Goal: Task Accomplishment & Management: Manage account settings

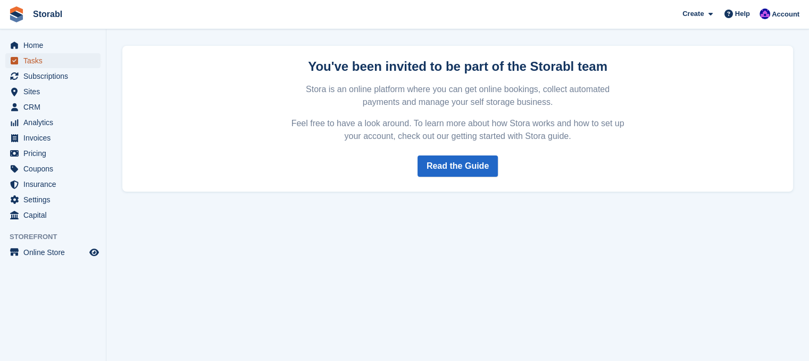
click at [60, 63] on span "Tasks" at bounding box center [55, 60] width 64 height 15
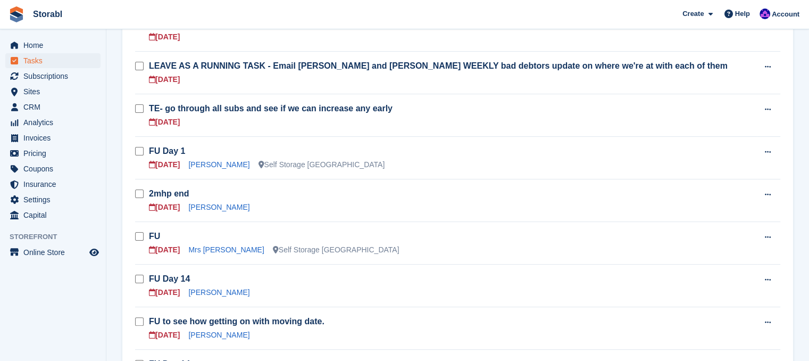
scroll to position [266, 0]
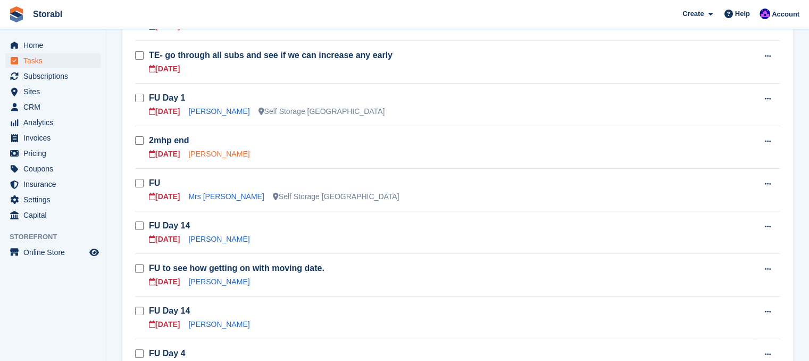
click at [228, 149] on link "Tracey Woodford" at bounding box center [218, 153] width 61 height 9
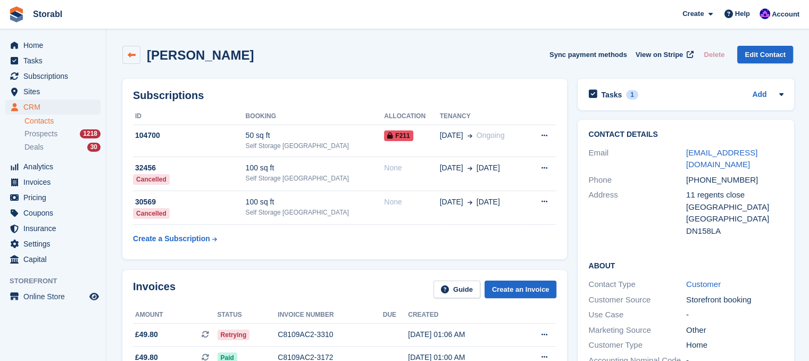
click at [135, 60] on link at bounding box center [131, 55] width 18 height 18
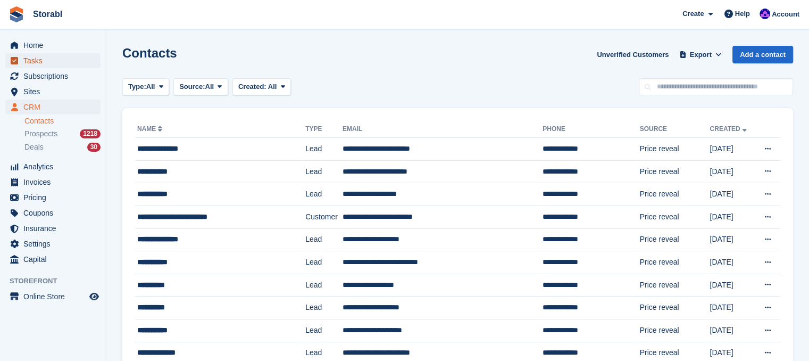
click at [72, 60] on span "Tasks" at bounding box center [55, 60] width 64 height 15
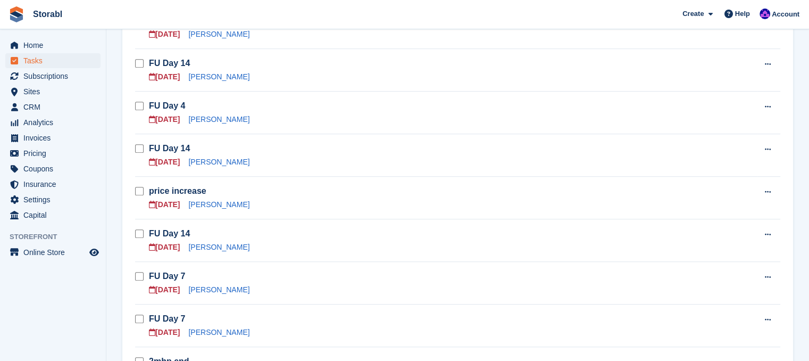
scroll to position [532, 0]
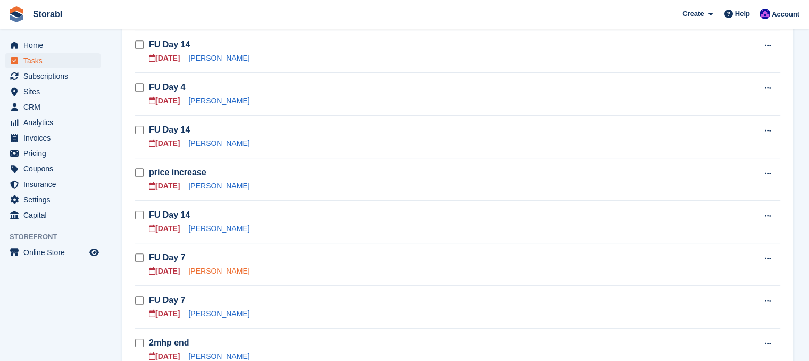
click at [212, 272] on link "Steve Lant" at bounding box center [218, 271] width 61 height 9
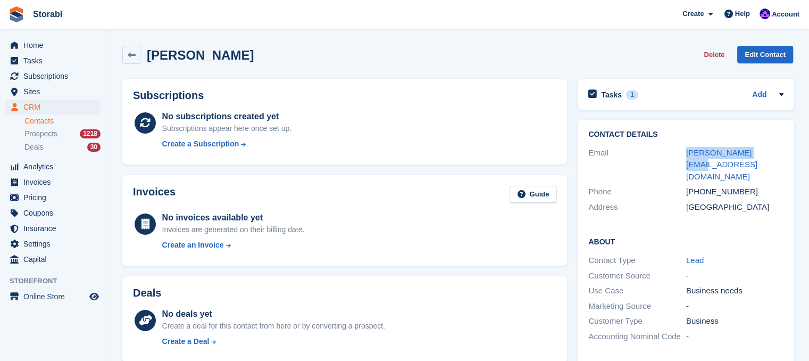
drag, startPoint x: 766, startPoint y: 153, endPoint x: 675, endPoint y: 160, distance: 91.2
click at [675, 160] on div "Email steve@uclimb.co.uk" at bounding box center [685, 164] width 195 height 39
copy div "steve@uclimb.co.uk"
drag, startPoint x: 789, startPoint y: 89, endPoint x: 778, endPoint y: 96, distance: 13.1
click at [783, 93] on div "Tasks 1 Add FU Day 7 02 Oct" at bounding box center [686, 94] width 217 height 31
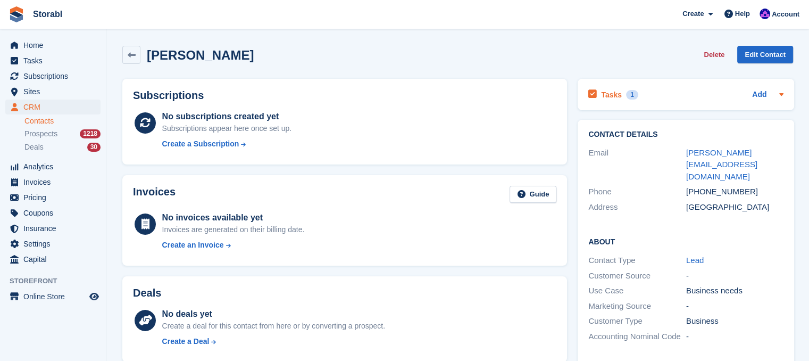
click at [778, 96] on icon at bounding box center [781, 94] width 9 height 9
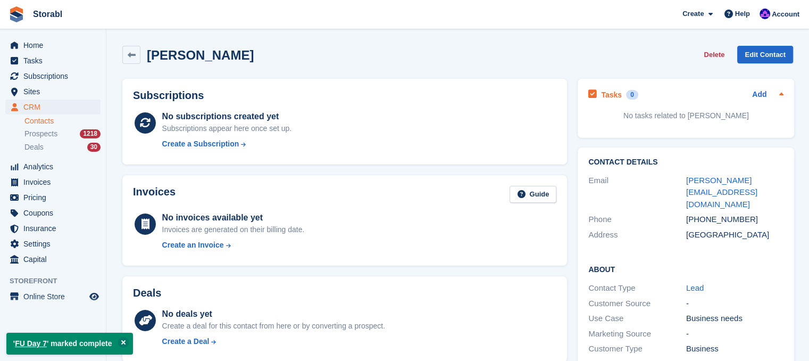
click at [751, 96] on div "Tasks 0 Add" at bounding box center [685, 94] width 195 height 14
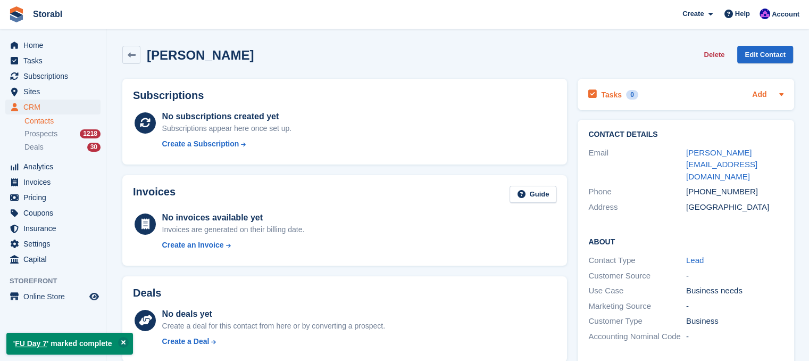
click at [758, 96] on link "Add" at bounding box center [759, 95] width 14 height 12
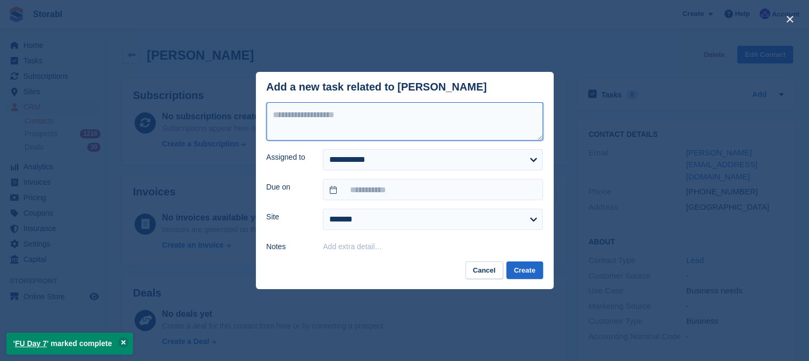
click at [334, 119] on textarea at bounding box center [405, 121] width 277 height 38
type textarea "*********"
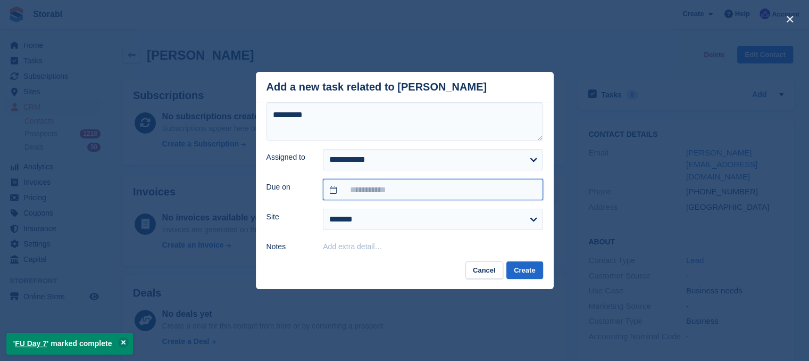
click at [352, 199] on input "text" at bounding box center [433, 189] width 220 height 21
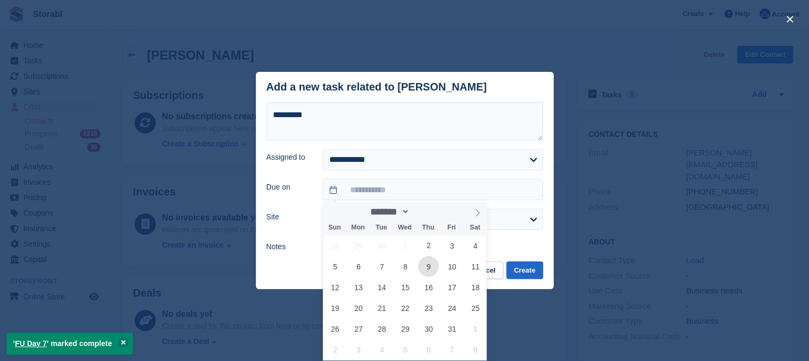
click at [424, 268] on span "9" at bounding box center [428, 266] width 21 height 21
type input "**********"
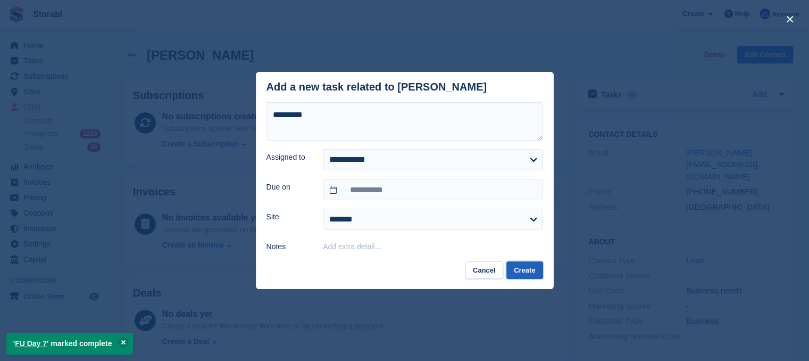
click at [523, 273] on button "Create" at bounding box center [524, 270] width 36 height 18
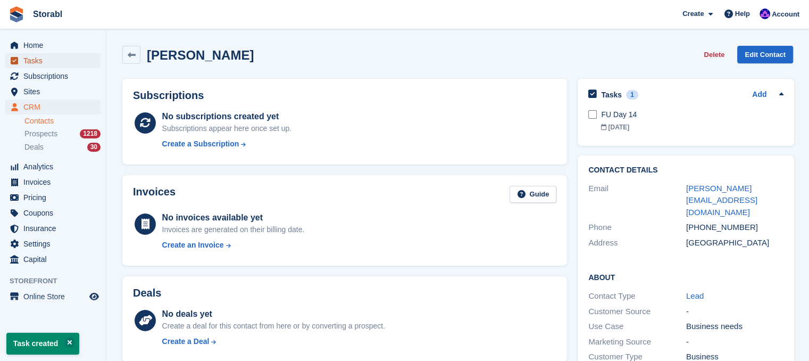
click at [56, 64] on span "Tasks" at bounding box center [55, 60] width 64 height 15
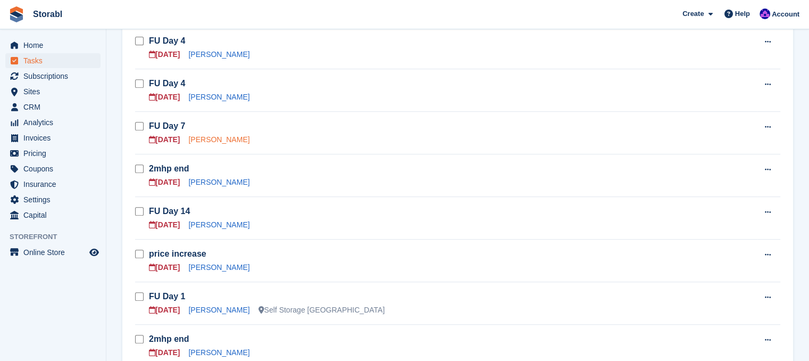
scroll to position [426, 0]
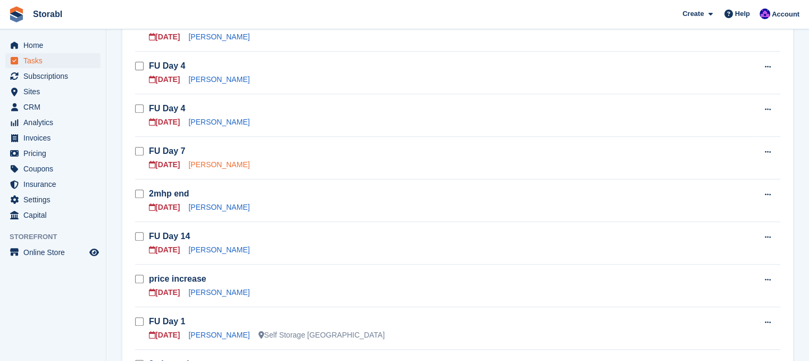
click at [235, 164] on link "Raphael Klimaszewski" at bounding box center [218, 164] width 61 height 9
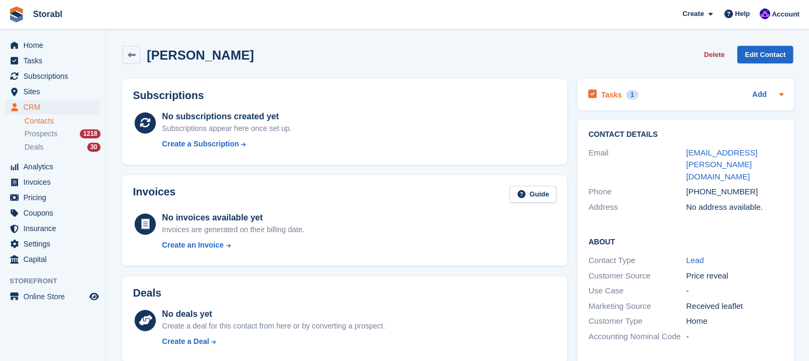
click at [778, 90] on icon at bounding box center [781, 94] width 9 height 9
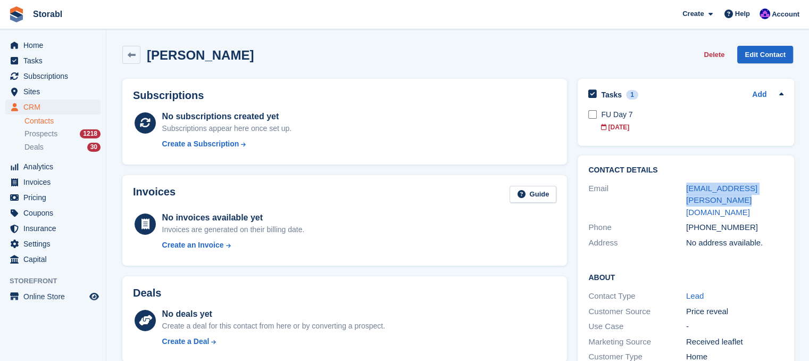
drag, startPoint x: 730, startPoint y: 201, endPoint x: 677, endPoint y: 189, distance: 54.5
click at [677, 189] on div "Email rafal.klimaszewski@gmail.com" at bounding box center [685, 200] width 195 height 39
copy div "rafal.klimaszewski@gmail.com"
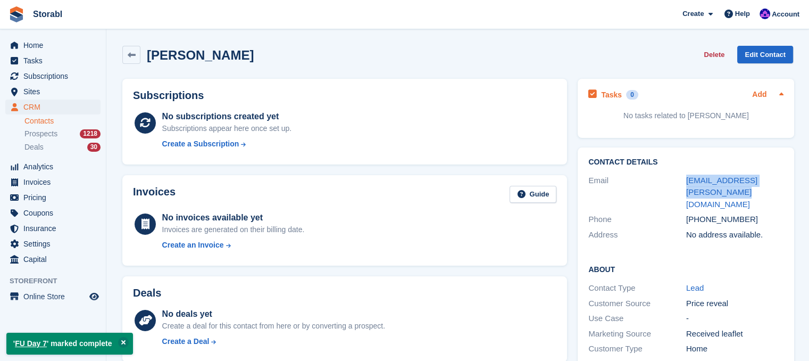
click at [758, 94] on link "Add" at bounding box center [759, 95] width 14 height 12
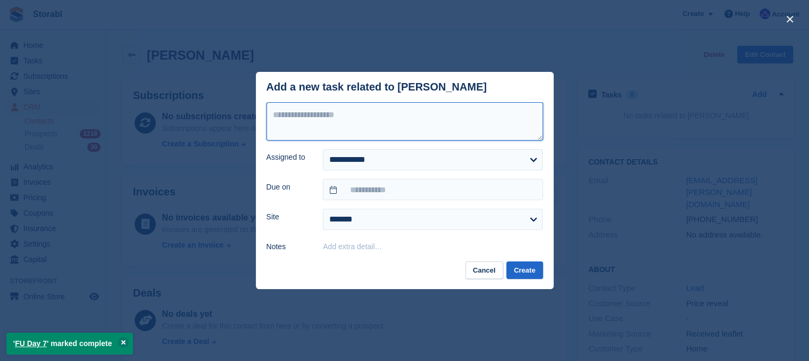
click at [390, 126] on textarea at bounding box center [405, 121] width 277 height 38
type textarea "*********"
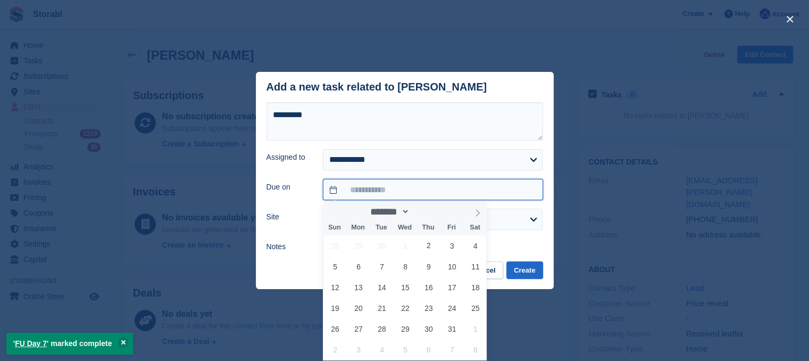
click at [409, 191] on input "text" at bounding box center [433, 189] width 220 height 21
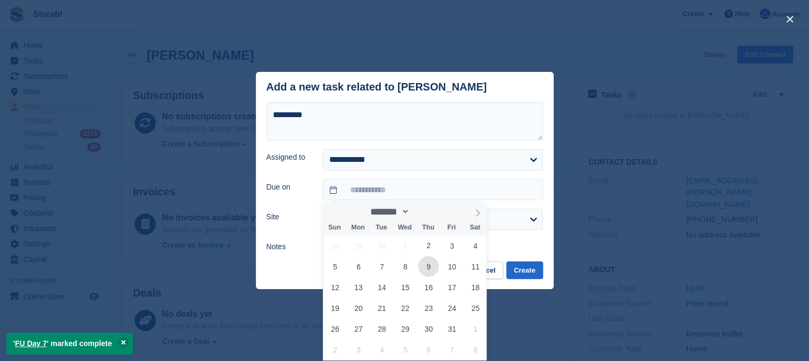
click at [434, 263] on span "9" at bounding box center [428, 266] width 21 height 21
type input "**********"
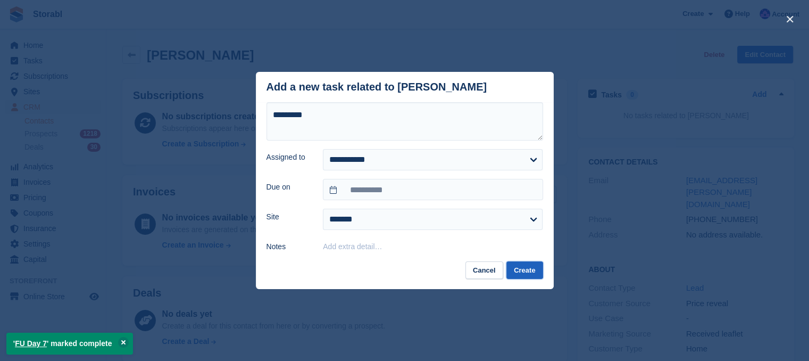
click at [515, 270] on button "Create" at bounding box center [524, 270] width 36 height 18
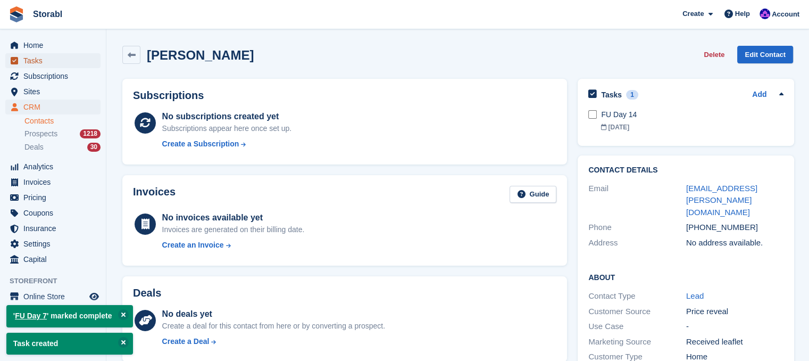
click at [23, 61] on link "Tasks" at bounding box center [52, 60] width 95 height 15
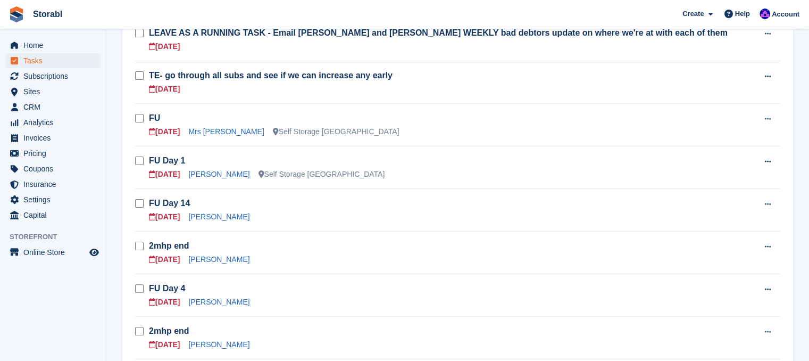
scroll to position [319, 0]
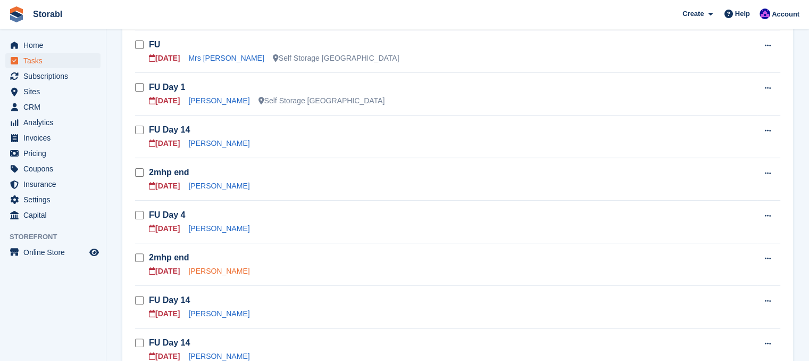
click at [229, 267] on link "Simbarashe J Nhari" at bounding box center [218, 271] width 61 height 9
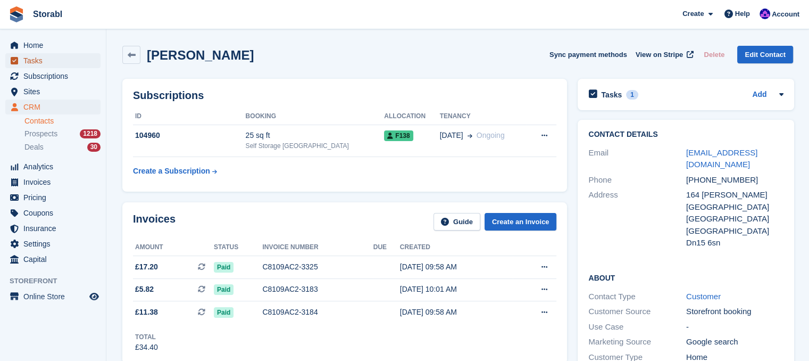
click at [65, 62] on span "Tasks" at bounding box center [55, 60] width 64 height 15
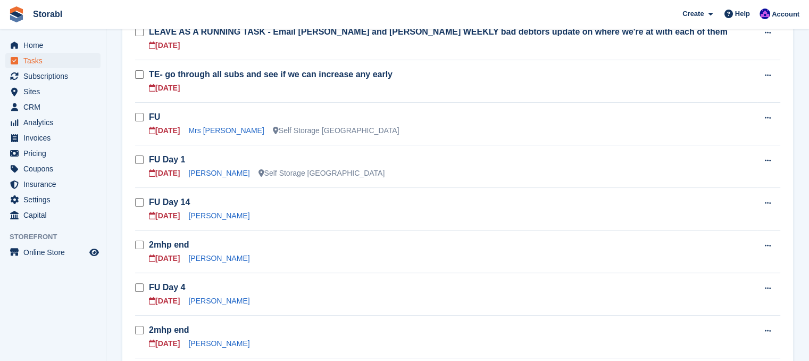
scroll to position [266, 0]
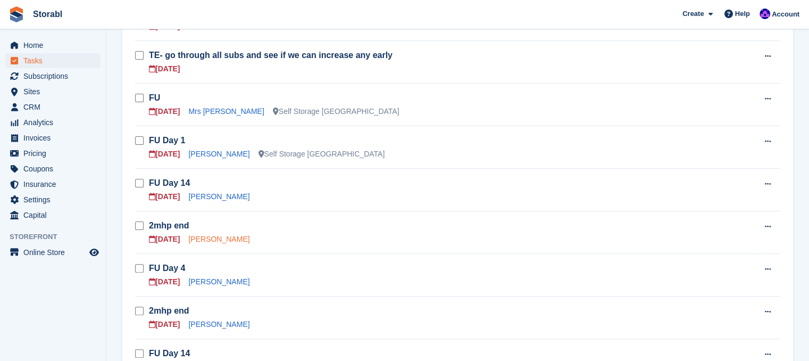
click at [223, 235] on link "Tracey Woodford" at bounding box center [218, 239] width 61 height 9
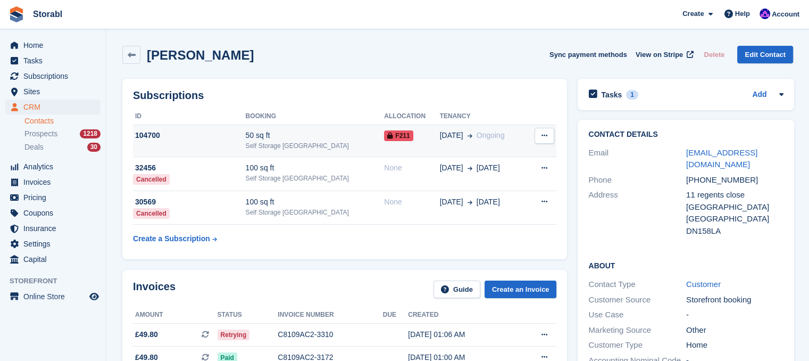
click at [212, 138] on div "104700" at bounding box center [189, 135] width 113 height 11
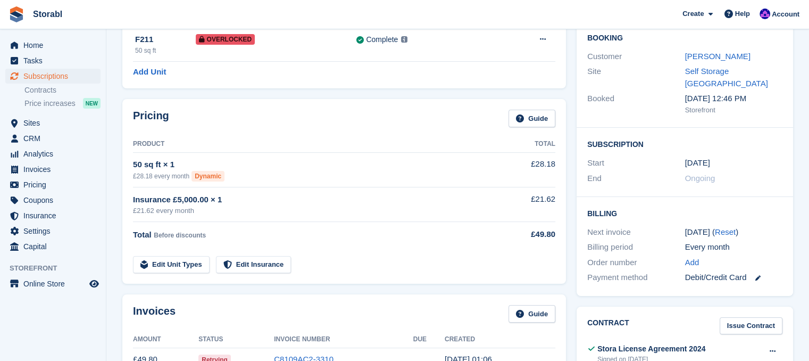
scroll to position [106, 0]
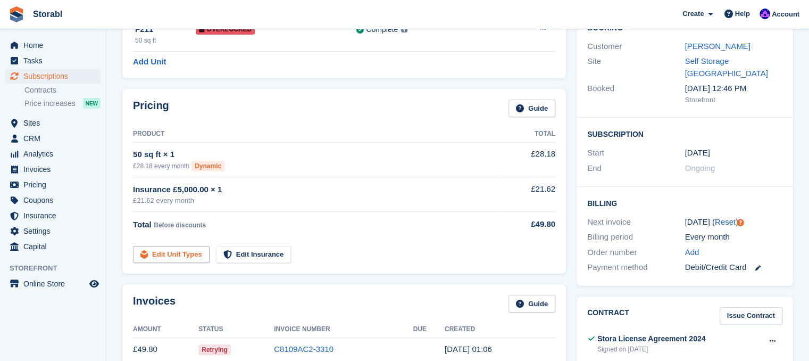
click at [202, 252] on link "Edit Unit Types" at bounding box center [171, 255] width 77 height 18
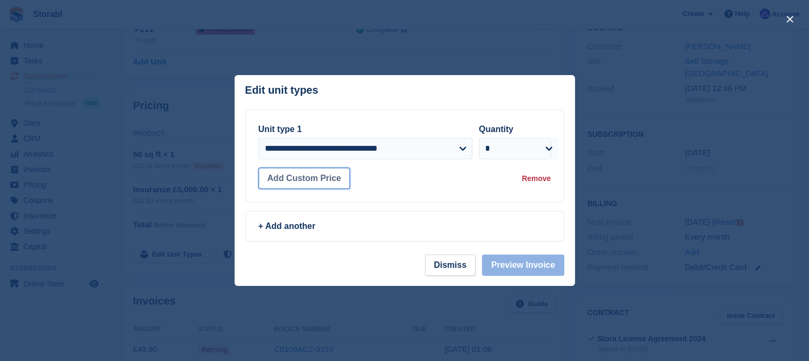
click at [337, 186] on button "Add Custom Price" at bounding box center [305, 178] width 92 height 21
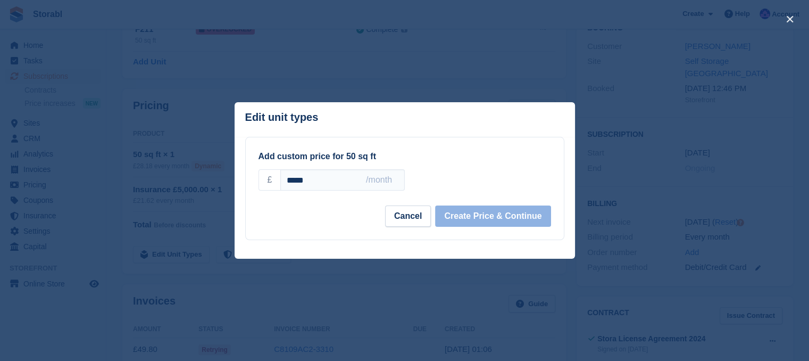
click at [343, 184] on input "*****" at bounding box center [342, 179] width 124 height 21
type input "*"
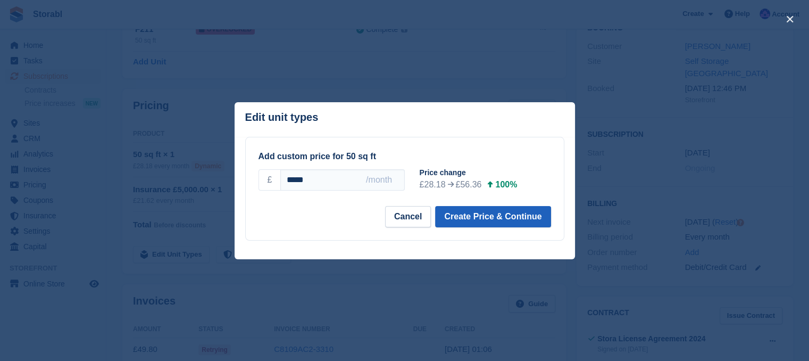
type input "*****"
click at [475, 211] on button "Create Price & Continue" at bounding box center [492, 216] width 115 height 21
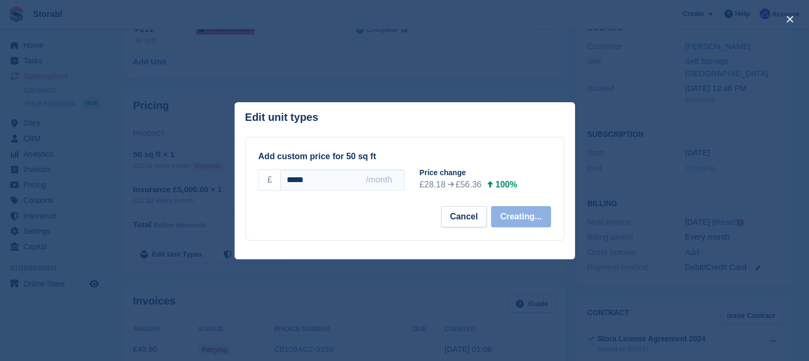
select select "*****"
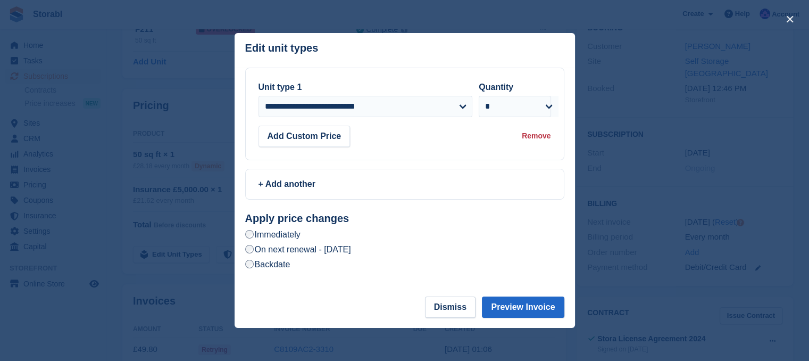
click at [351, 253] on label "On next renewal - Friday, 31st October, 2025" at bounding box center [298, 249] width 106 height 11
click at [522, 303] on button "Preview Invoice" at bounding box center [523, 306] width 82 height 21
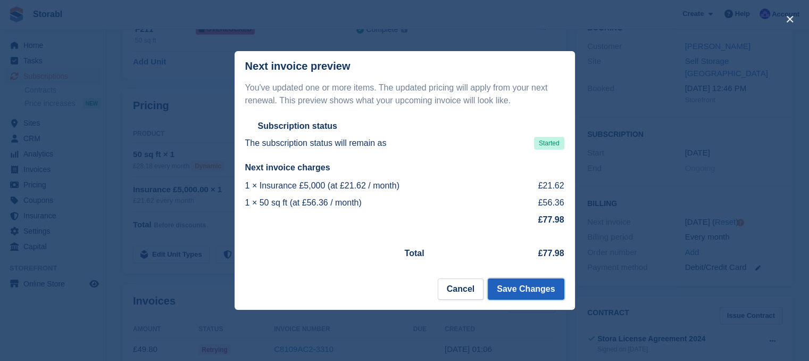
click at [535, 294] on button "Save Changes" at bounding box center [526, 288] width 76 height 21
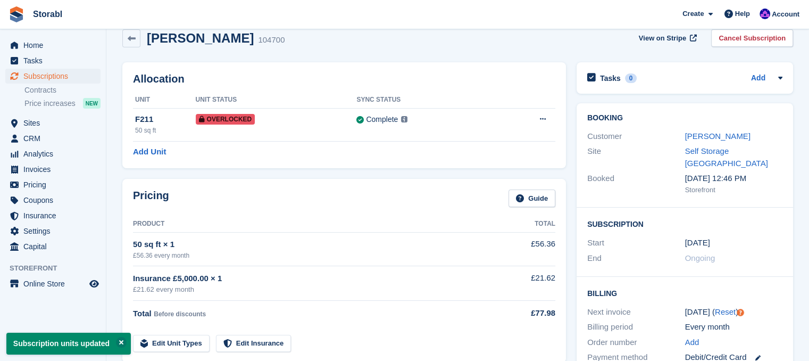
scroll to position [0, 0]
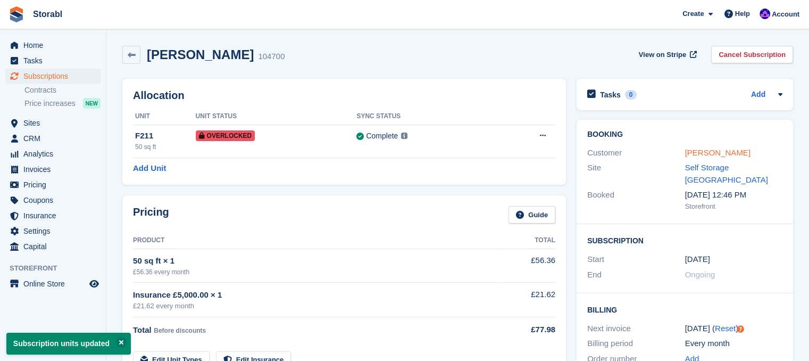
click at [717, 151] on link "Tracey Woodford" at bounding box center [717, 152] width 65 height 9
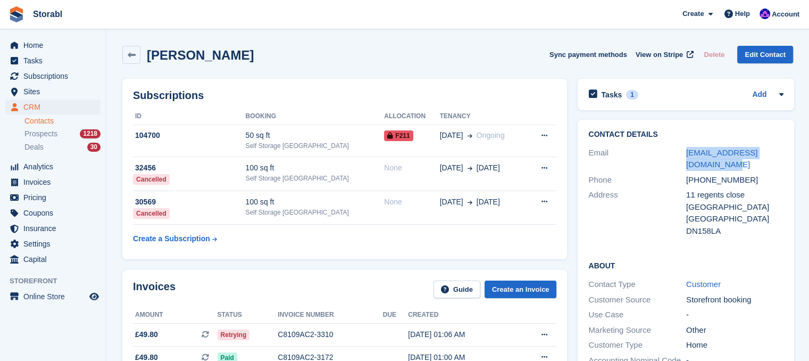
drag, startPoint x: 705, startPoint y: 163, endPoint x: 662, endPoint y: 160, distance: 43.2
click at [662, 160] on div "Email traceywoodford74@gmail.com" at bounding box center [685, 158] width 195 height 27
copy div "traceywoodford74@gmail.com"
click at [787, 94] on div "Tasks 1 Add 2mhp end 02 Oct" at bounding box center [686, 94] width 217 height 31
click at [783, 96] on icon at bounding box center [781, 94] width 9 height 9
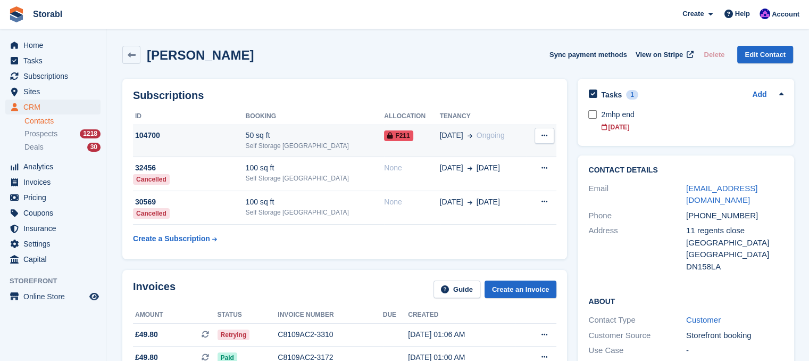
click at [209, 135] on div "104700" at bounding box center [189, 135] width 113 height 11
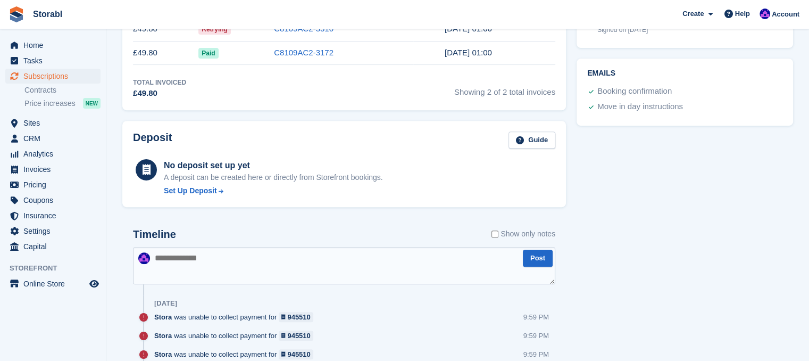
scroll to position [532, 0]
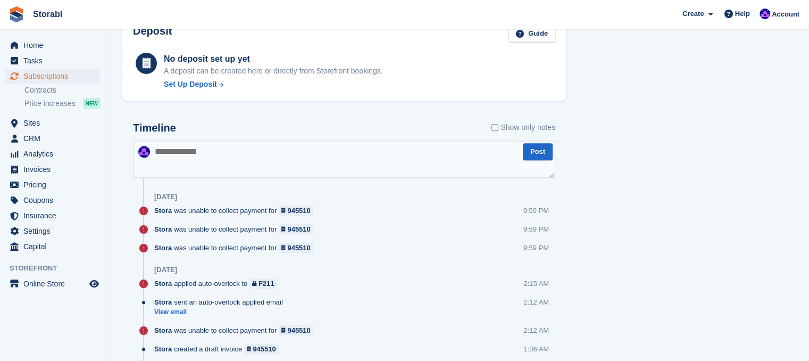
click at [232, 152] on textarea at bounding box center [344, 158] width 422 height 37
type textarea "**********"
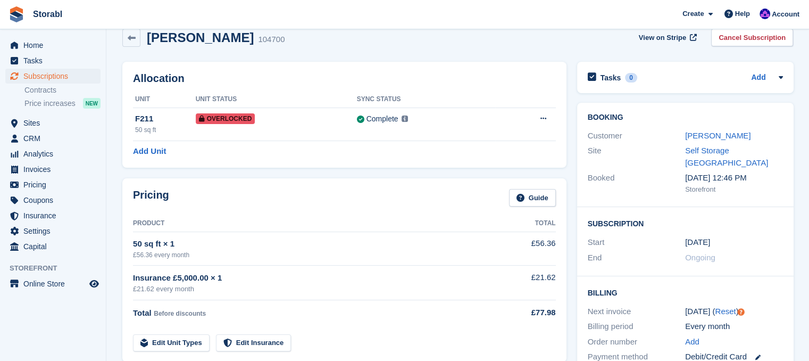
scroll to position [0, 0]
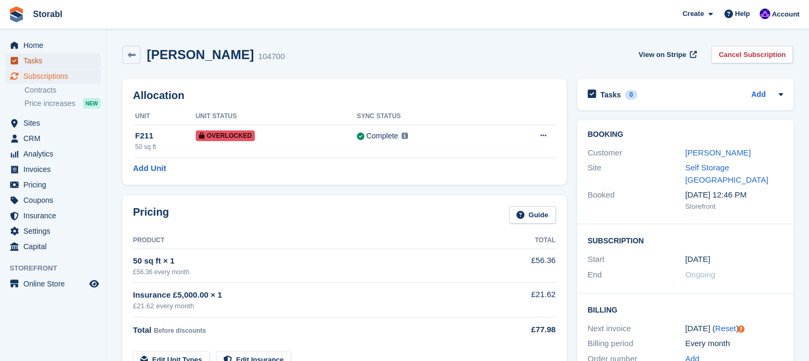
click at [43, 66] on span "Tasks" at bounding box center [55, 60] width 64 height 15
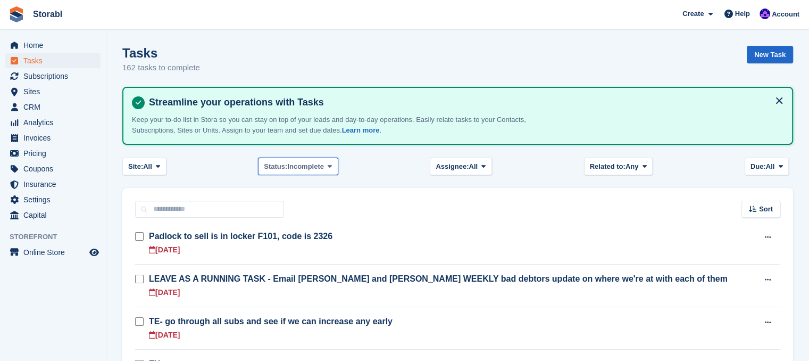
click at [327, 168] on span at bounding box center [330, 166] width 9 height 9
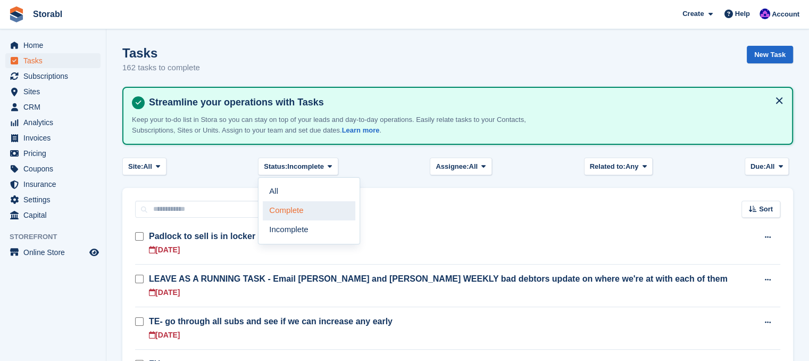
click at [315, 203] on link "Complete" at bounding box center [309, 210] width 93 height 19
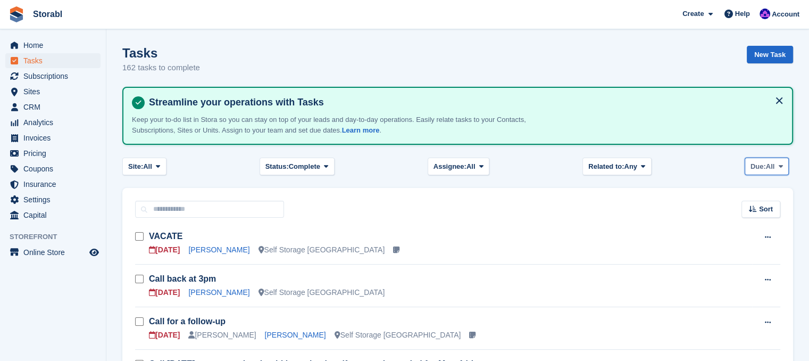
click at [772, 162] on span "All" at bounding box center [770, 166] width 9 height 11
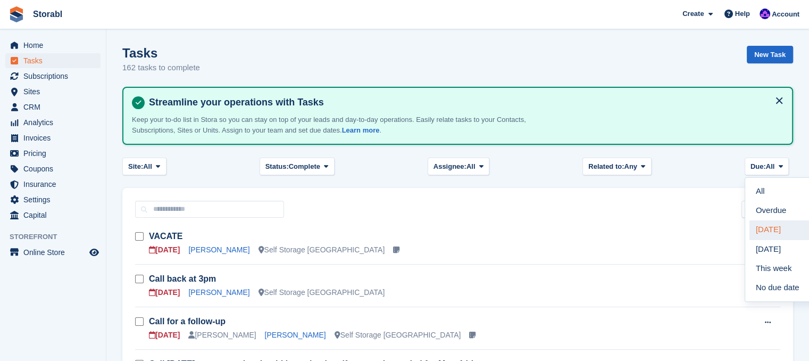
click at [771, 226] on link "Today" at bounding box center [796, 229] width 93 height 19
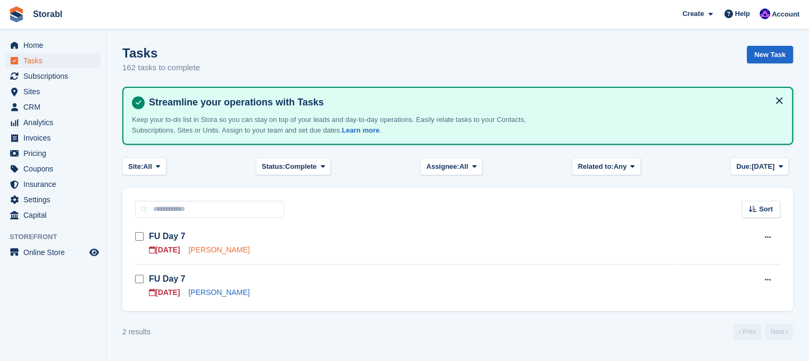
click at [242, 251] on link "Raphael Klimaszewski" at bounding box center [218, 249] width 61 height 9
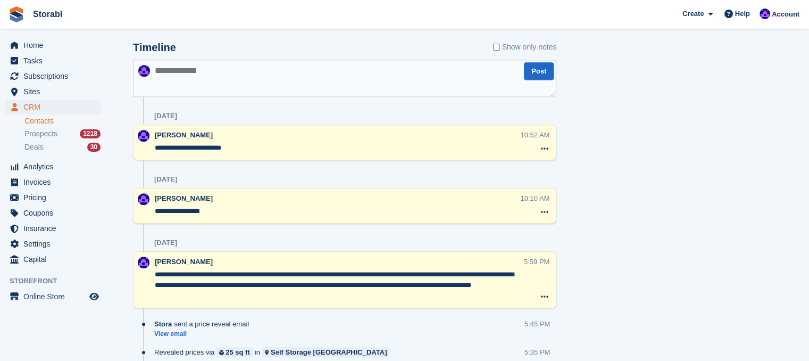
scroll to position [404, 0]
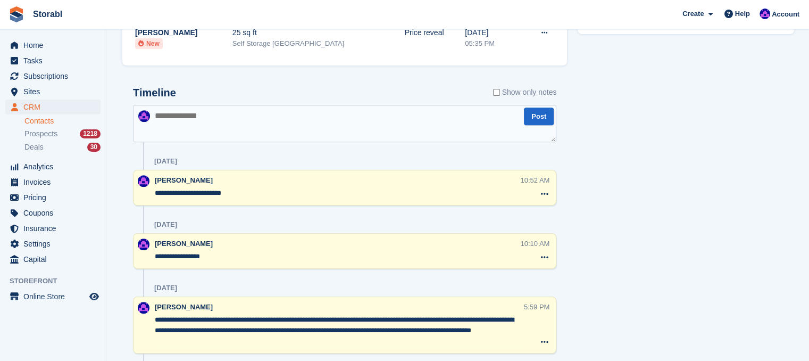
click at [211, 120] on textarea at bounding box center [344, 123] width 423 height 37
type textarea "**********"
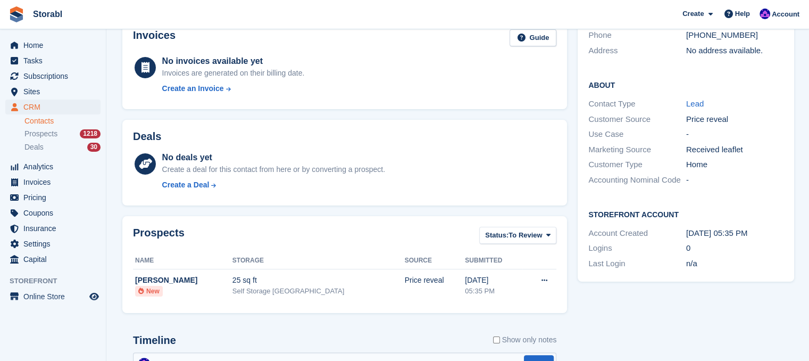
scroll to position [138, 0]
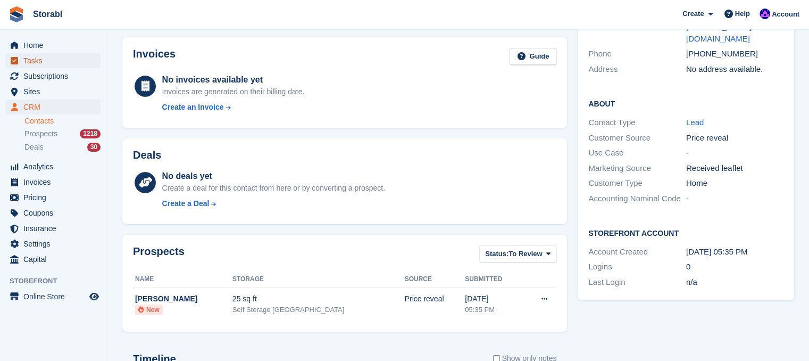
click at [55, 67] on span "Tasks" at bounding box center [55, 60] width 64 height 15
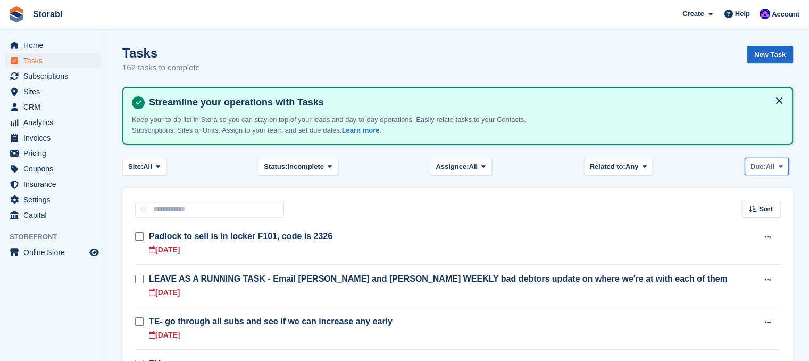
click at [761, 166] on span "Due:" at bounding box center [758, 166] width 15 height 11
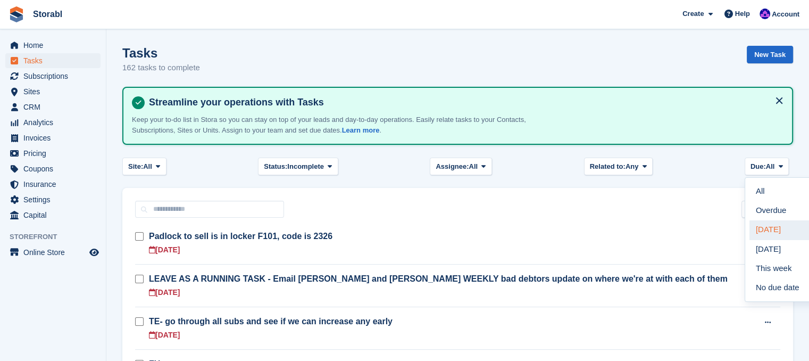
click at [767, 225] on link "Today" at bounding box center [796, 229] width 93 height 19
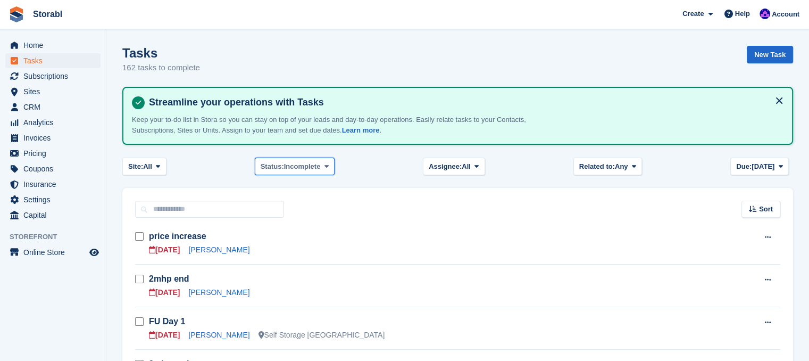
click at [288, 171] on span "Incomplete" at bounding box center [302, 166] width 37 height 11
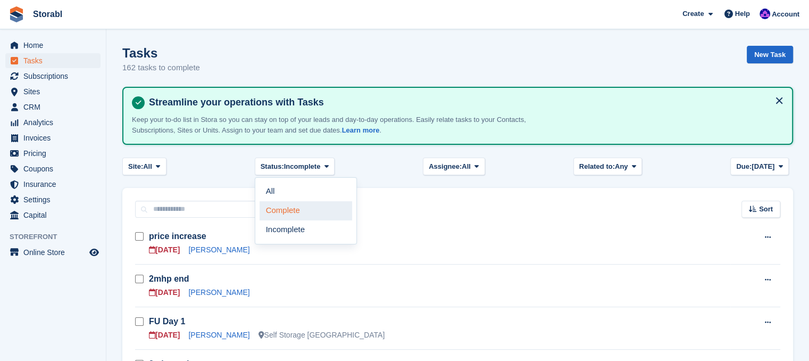
click at [292, 203] on link "Complete" at bounding box center [306, 210] width 93 height 19
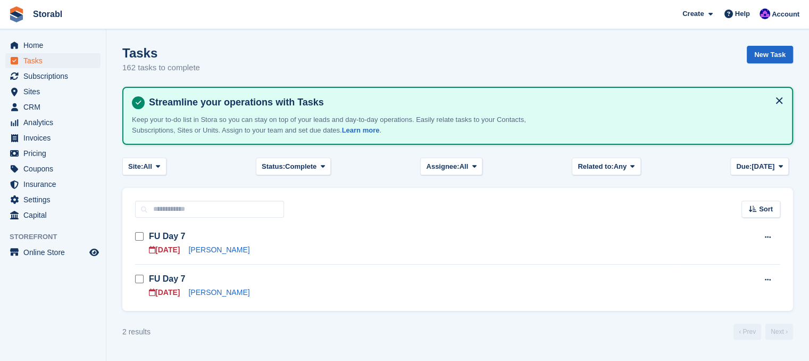
click at [209, 298] on td "FU Day 7 02 Oct Steve Lant" at bounding box center [411, 285] width 525 height 43
click at [204, 295] on link "Steve Lant" at bounding box center [218, 292] width 61 height 9
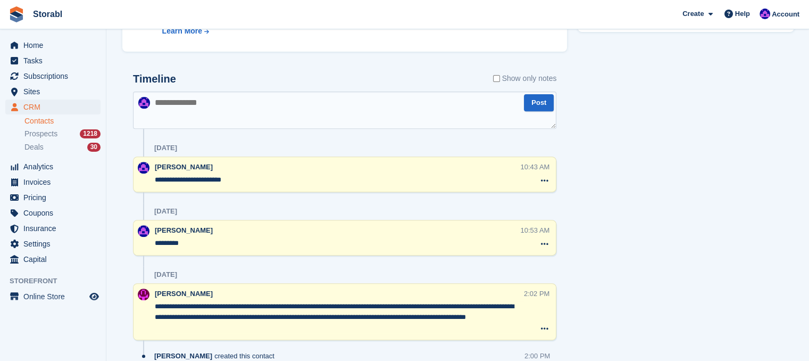
scroll to position [345, 0]
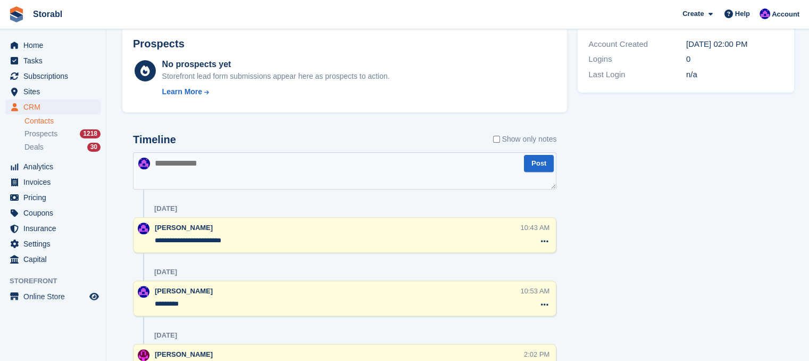
click at [237, 164] on textarea at bounding box center [344, 170] width 423 height 37
type textarea "**********"
click at [28, 58] on span "Tasks" at bounding box center [55, 60] width 64 height 15
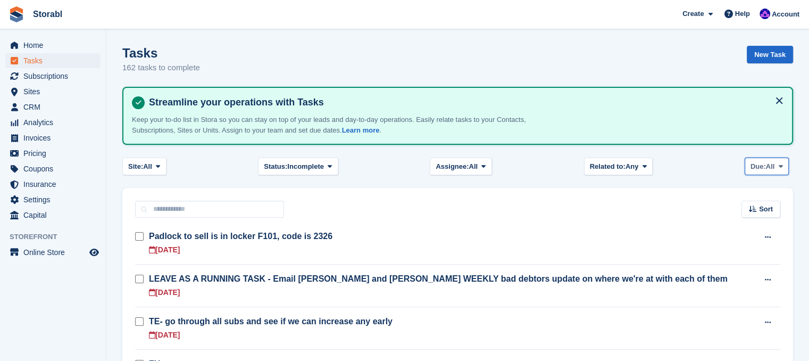
click at [758, 169] on span "Due:" at bounding box center [758, 166] width 15 height 11
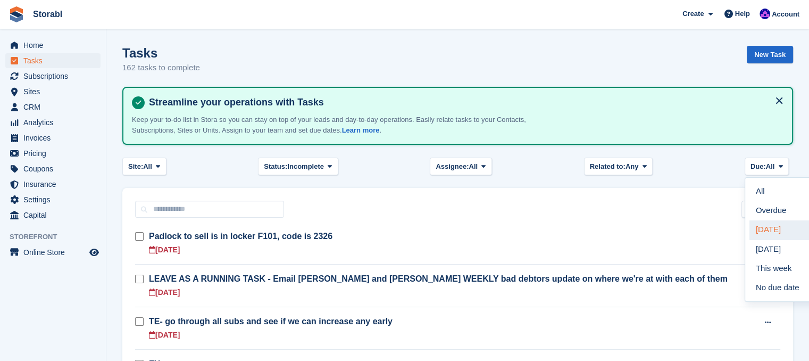
click at [761, 222] on link "Today" at bounding box center [796, 229] width 93 height 19
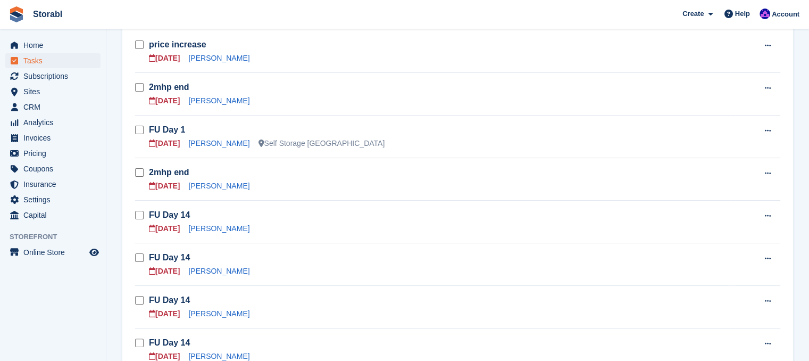
scroll to position [106, 0]
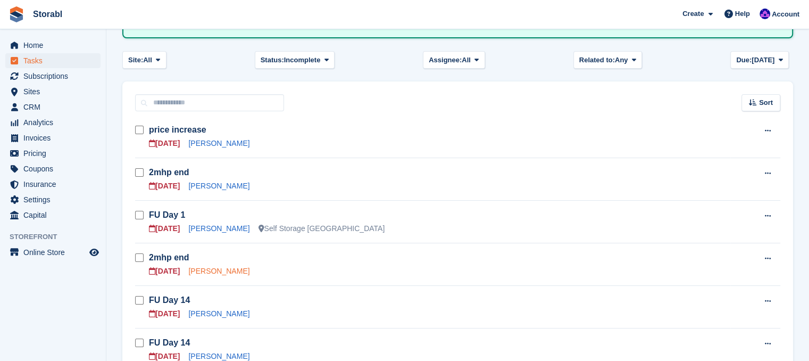
click at [226, 269] on link "Tracey Woodford" at bounding box center [218, 271] width 61 height 9
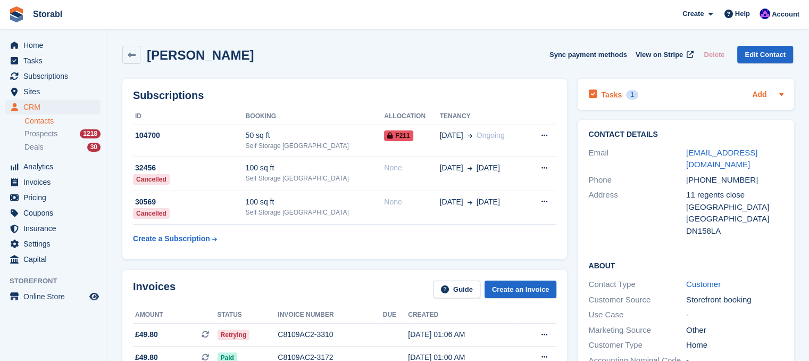
click at [762, 91] on link "Add" at bounding box center [759, 95] width 14 height 12
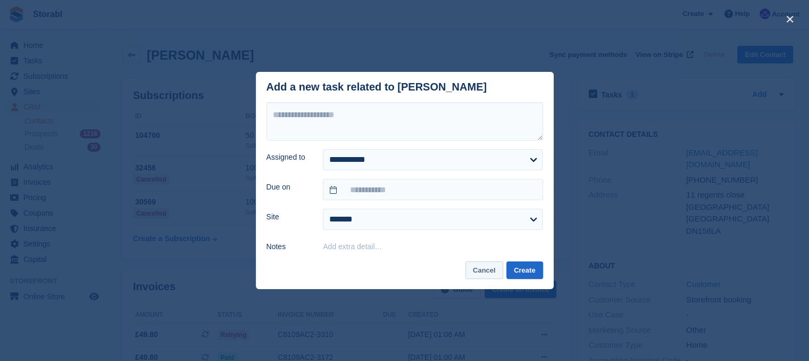
click at [494, 272] on button "Cancel" at bounding box center [484, 270] width 38 height 18
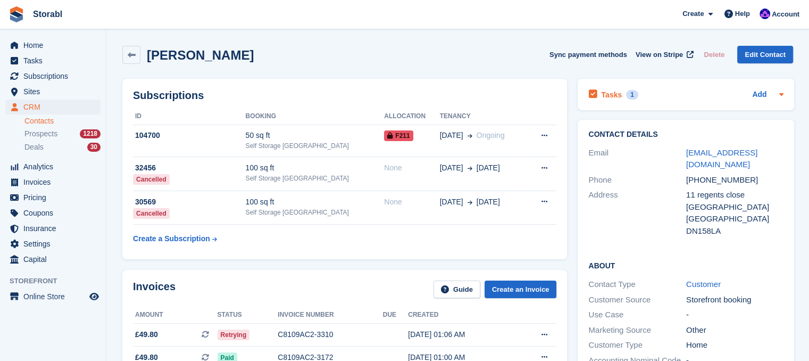
click at [783, 97] on icon at bounding box center [781, 94] width 9 height 9
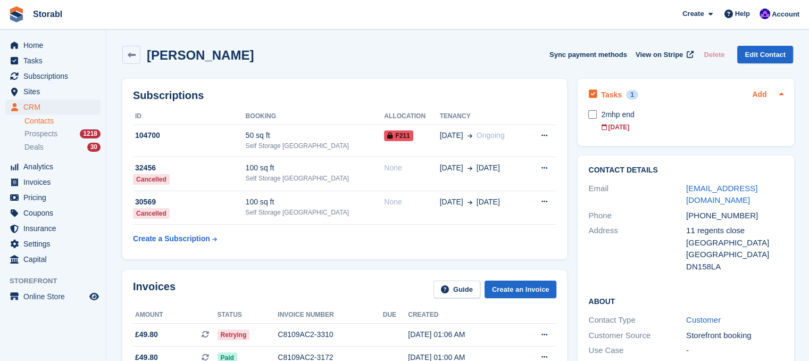
click at [752, 92] on link "Add" at bounding box center [759, 95] width 14 height 12
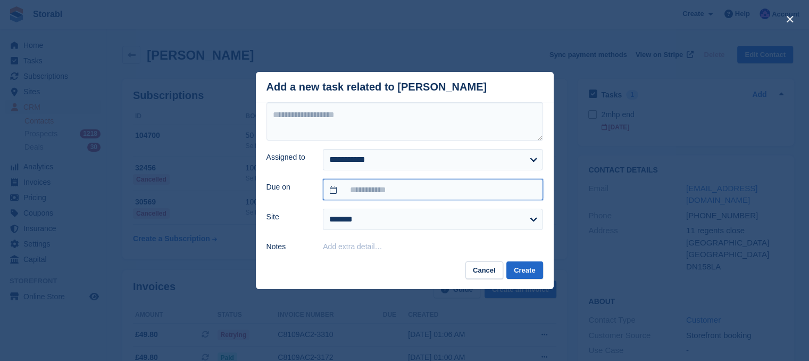
click at [372, 184] on input "text" at bounding box center [433, 189] width 220 height 21
click at [704, 256] on div "close" at bounding box center [404, 180] width 809 height 361
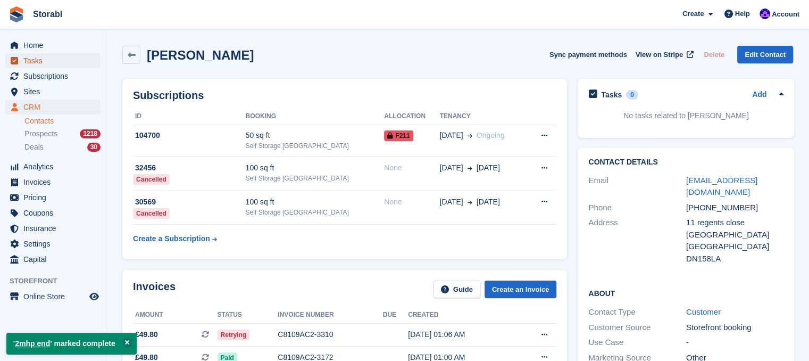
click at [26, 58] on span "Tasks" at bounding box center [55, 60] width 64 height 15
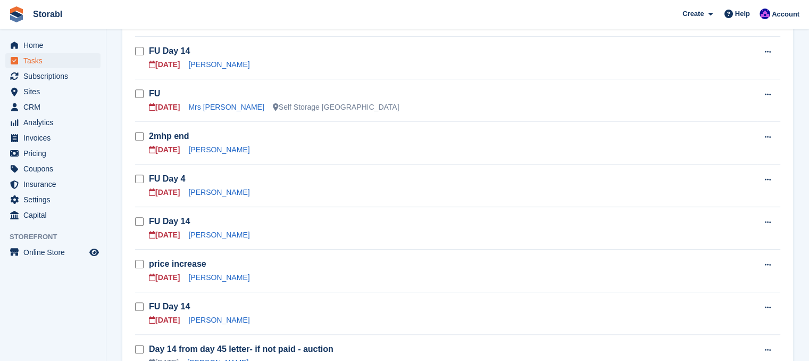
scroll to position [479, 0]
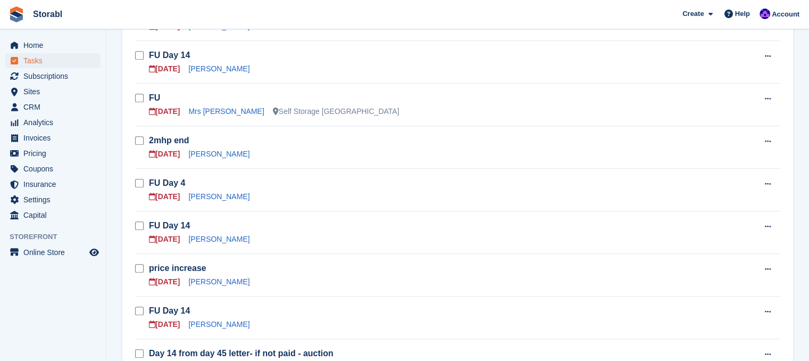
click at [219, 158] on td "2mhp end 02 Oct Simbarashe J Nhari" at bounding box center [453, 147] width 608 height 43
click at [218, 154] on link "[PERSON_NAME]" at bounding box center [218, 153] width 61 height 9
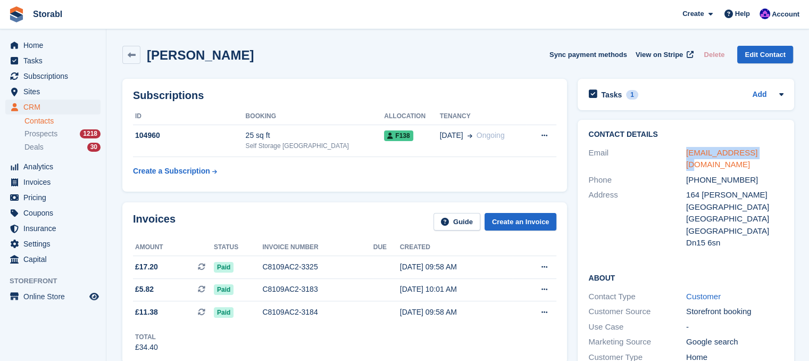
drag, startPoint x: 768, startPoint y: 152, endPoint x: 687, endPoint y: 154, distance: 80.9
click at [677, 156] on div "Email jsnhari@gmail.com" at bounding box center [685, 158] width 195 height 27
copy div "[EMAIL_ADDRESS][DOMAIN_NAME]"
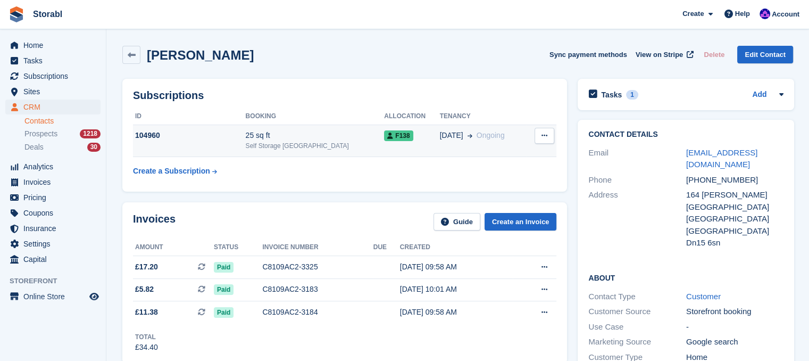
click at [188, 139] on div "104960" at bounding box center [189, 135] width 113 height 11
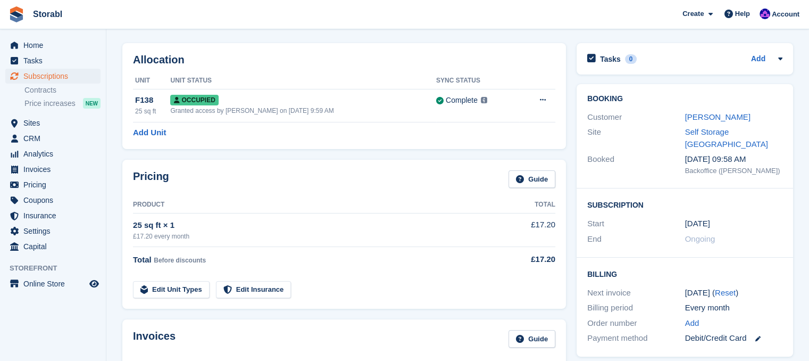
scroll to position [106, 0]
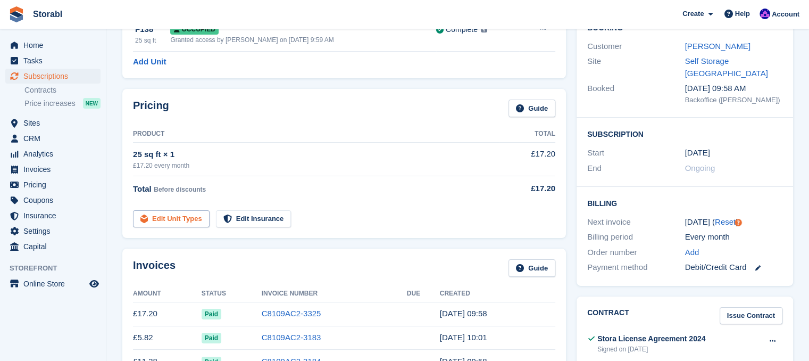
click at [192, 214] on link "Edit Unit Types" at bounding box center [171, 219] width 77 height 18
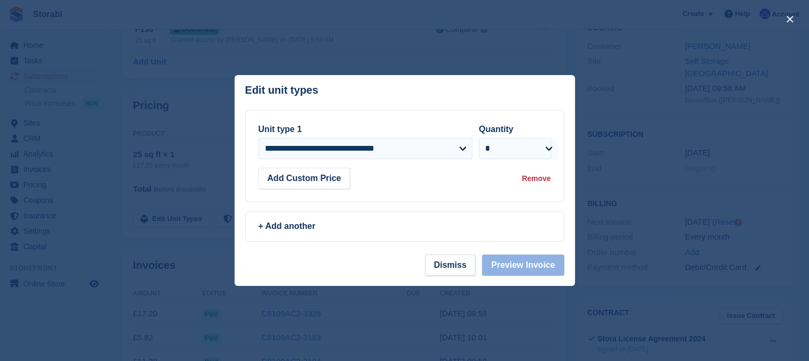
click at [199, 148] on div at bounding box center [404, 180] width 809 height 361
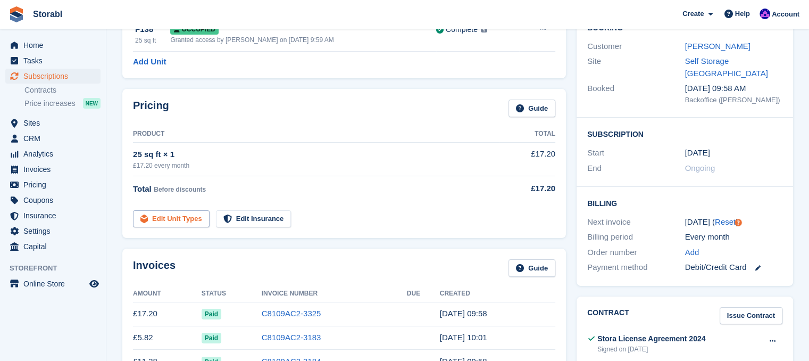
click at [172, 218] on link "Edit Unit Types" at bounding box center [171, 219] width 77 height 18
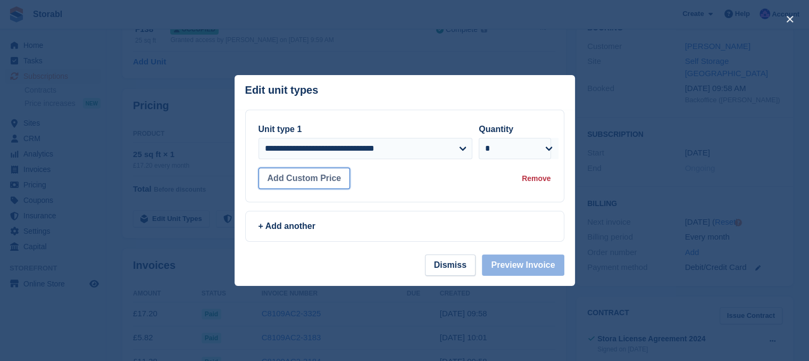
click at [306, 179] on button "Add Custom Price" at bounding box center [305, 178] width 92 height 21
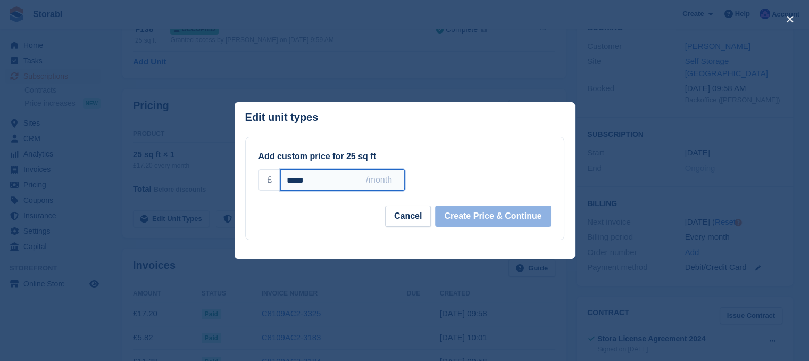
drag, startPoint x: 332, startPoint y: 181, endPoint x: 244, endPoint y: 181, distance: 88.3
click at [244, 181] on div "**********" at bounding box center [405, 188] width 340 height 103
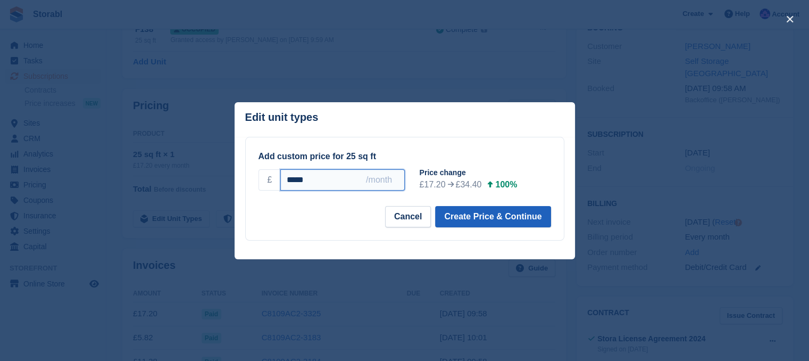
type input "*****"
click at [455, 216] on button "Create Price & Continue" at bounding box center [492, 216] width 115 height 21
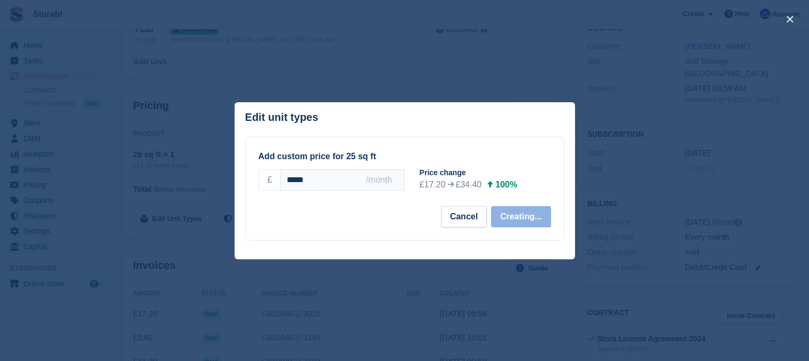
select select "*****"
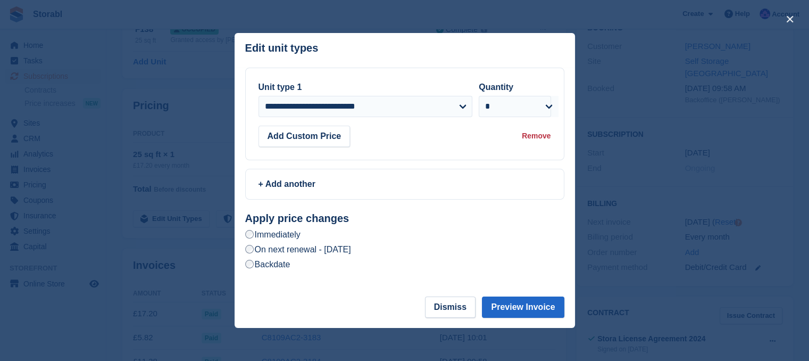
click at [305, 252] on label "On next renewal - [DATE]" at bounding box center [298, 249] width 106 height 11
click at [509, 302] on button "Preview Invoice" at bounding box center [523, 306] width 82 height 21
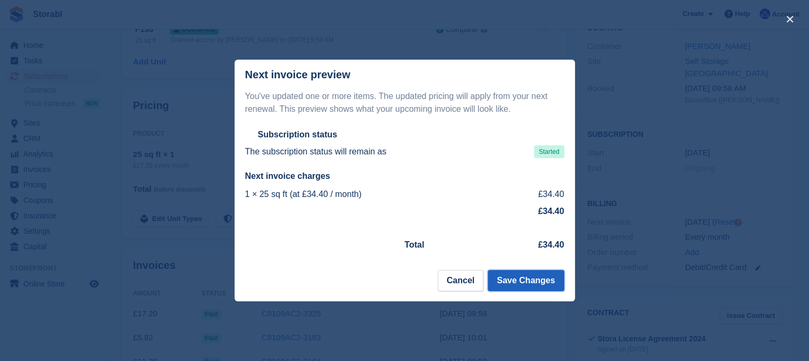
click at [516, 279] on button "Save Changes" at bounding box center [526, 280] width 76 height 21
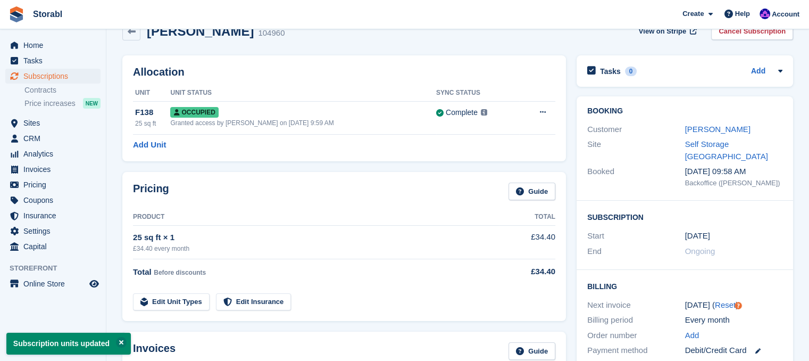
scroll to position [0, 0]
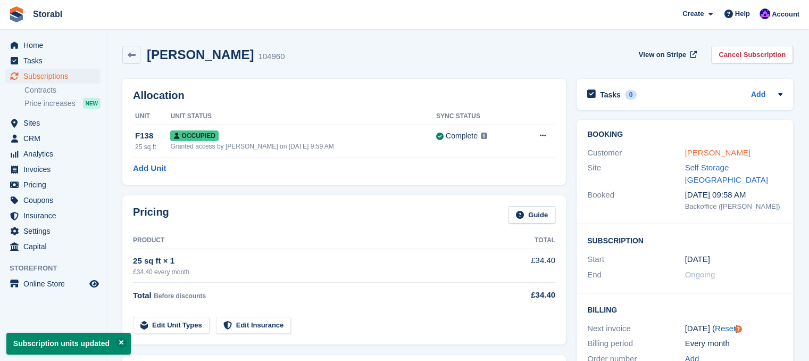
click at [703, 148] on link "[PERSON_NAME]" at bounding box center [717, 152] width 65 height 9
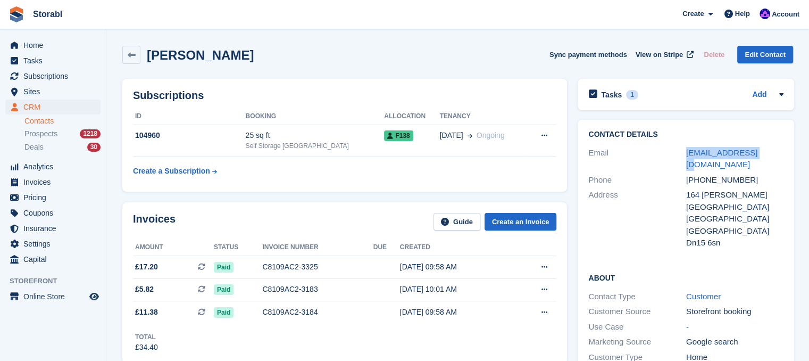
drag, startPoint x: 758, startPoint y: 149, endPoint x: 670, endPoint y: 157, distance: 88.1
click at [670, 157] on div "Email jsnhari@gmail.com" at bounding box center [685, 158] width 195 height 27
copy div "jsnhari@gmail.com"
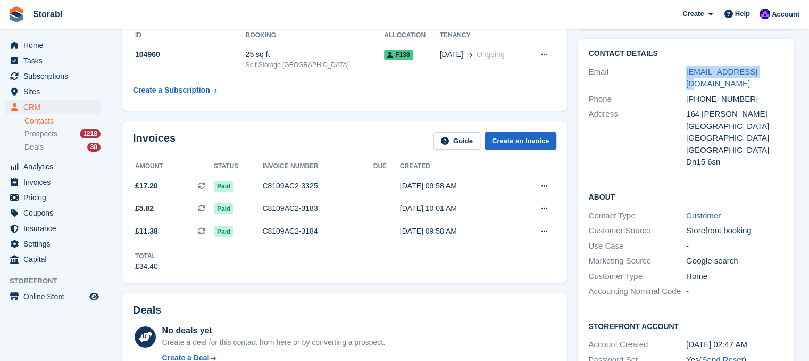
scroll to position [53, 0]
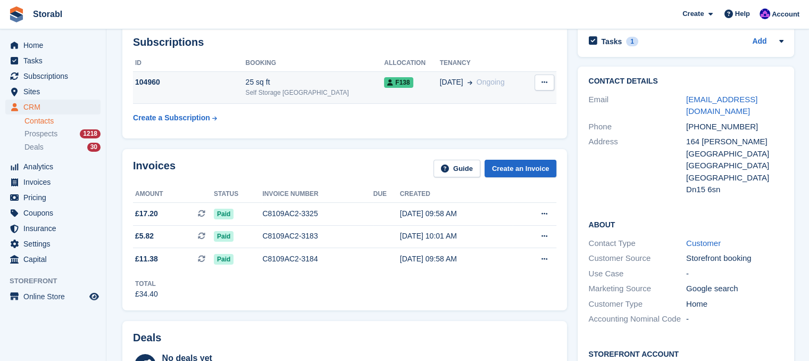
click at [207, 94] on td "104960" at bounding box center [189, 87] width 113 height 32
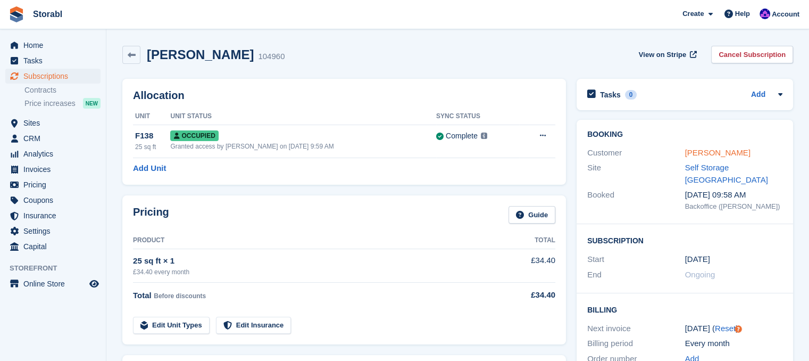
click at [688, 152] on link "Simbarashe J Nhari" at bounding box center [717, 152] width 65 height 9
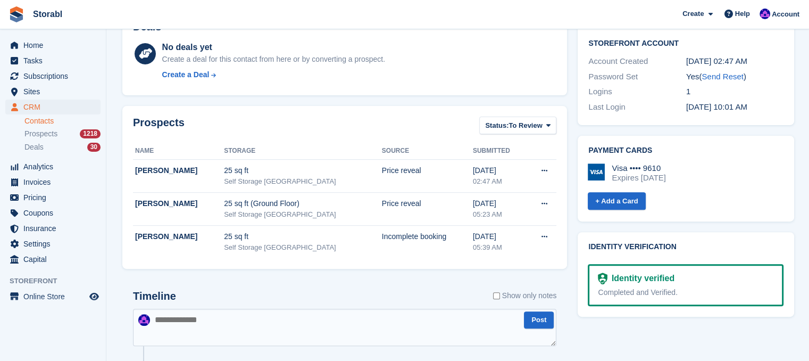
scroll to position [479, 0]
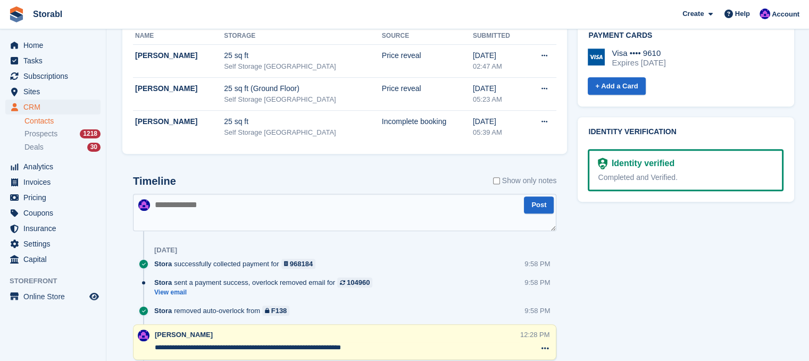
click at [227, 224] on textarea at bounding box center [344, 212] width 423 height 37
type textarea "**********"
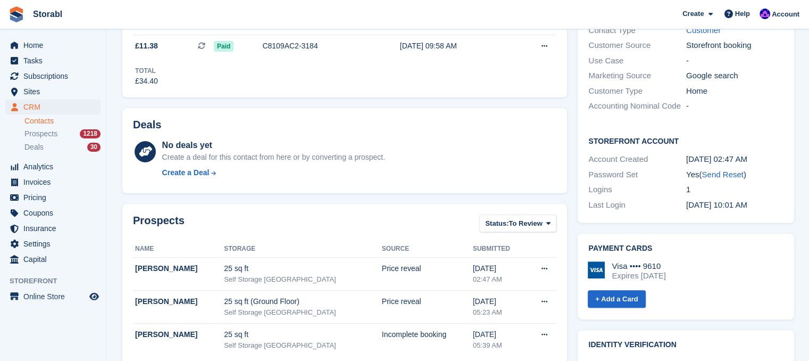
scroll to position [0, 0]
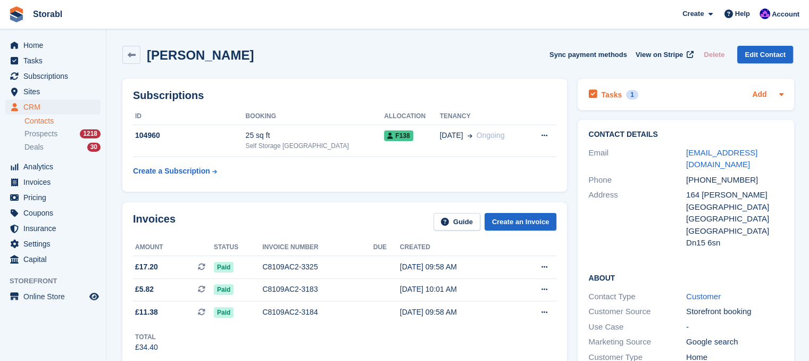
click at [766, 95] on div "Add" at bounding box center [767, 94] width 31 height 13
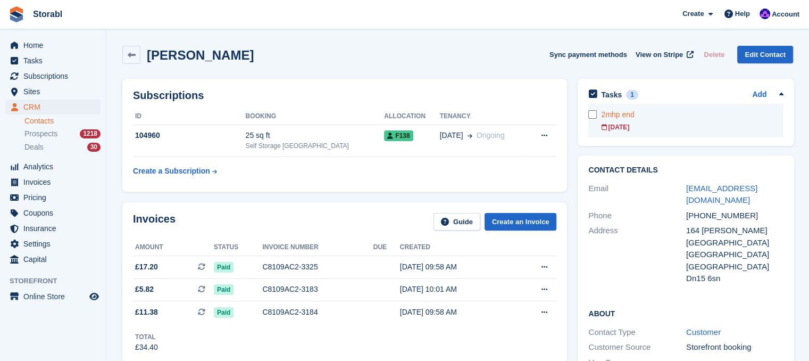
click at [611, 115] on div "2mhp end" at bounding box center [692, 114] width 182 height 11
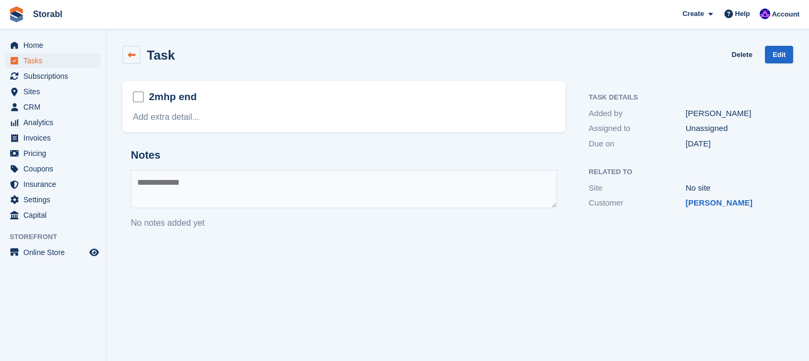
click at [132, 61] on link at bounding box center [131, 55] width 18 height 18
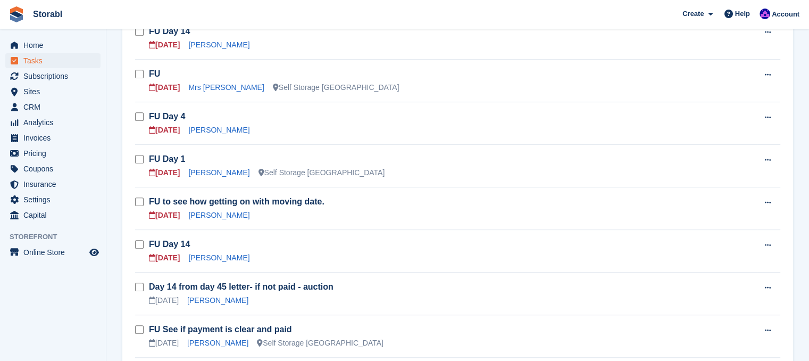
scroll to position [520, 0]
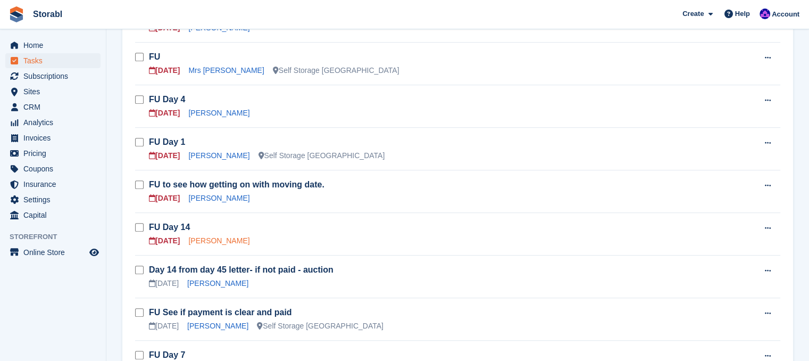
click at [197, 241] on link "Rod Burrows" at bounding box center [218, 240] width 61 height 9
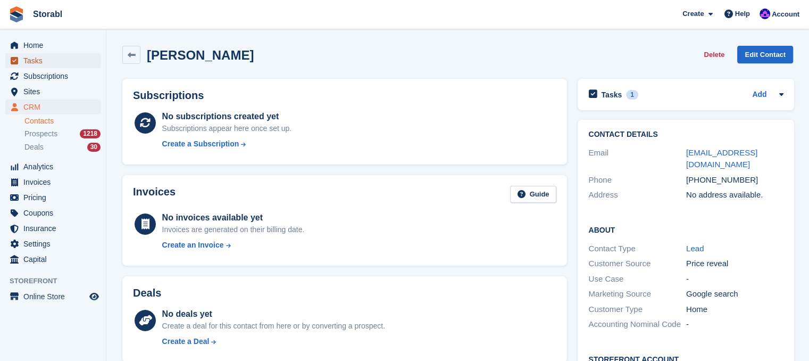
click at [32, 61] on span "Tasks" at bounding box center [55, 60] width 64 height 15
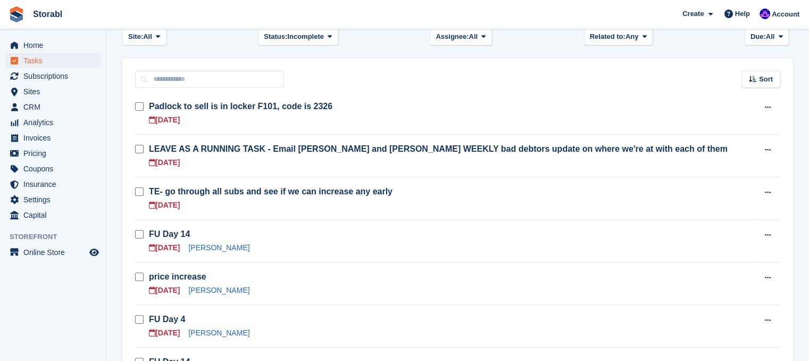
scroll to position [213, 0]
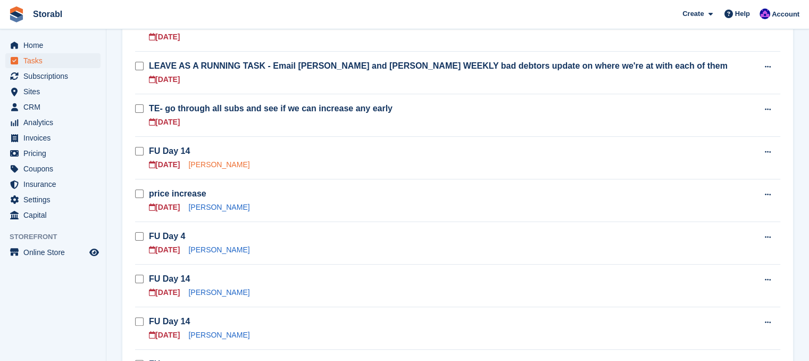
click at [206, 164] on link "Lewis howell" at bounding box center [218, 164] width 61 height 9
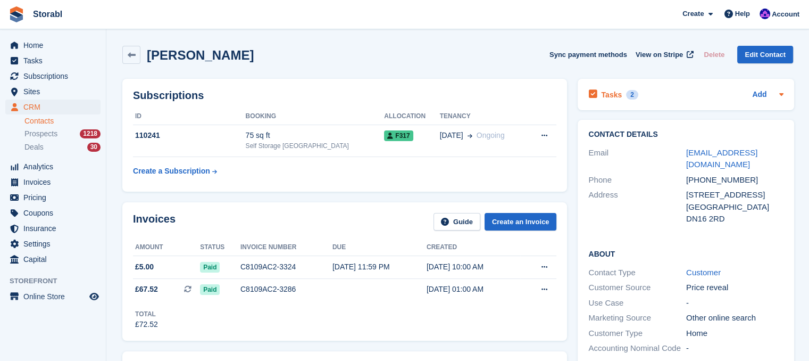
click at [779, 95] on icon at bounding box center [781, 94] width 4 height 3
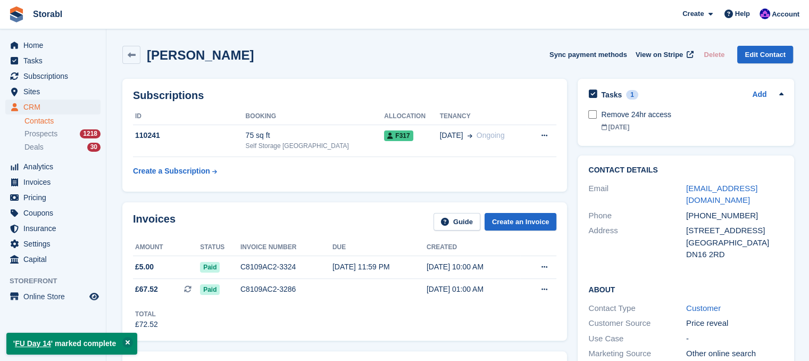
click at [512, 70] on div "Lewis howell Sync payment methods View on Stripe Delete Edit Contact" at bounding box center [457, 56] width 681 height 33
click at [61, 63] on span "Tasks" at bounding box center [55, 60] width 64 height 15
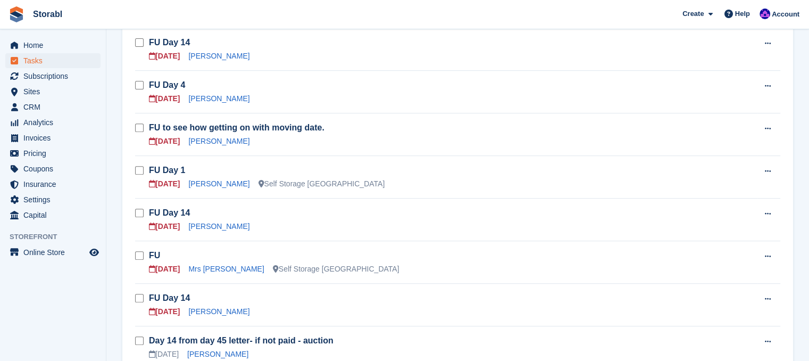
scroll to position [426, 0]
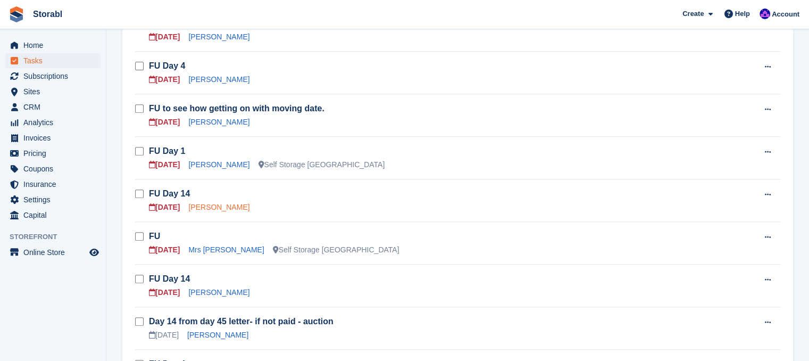
click at [216, 206] on link "Stacy Taylor" at bounding box center [218, 207] width 61 height 9
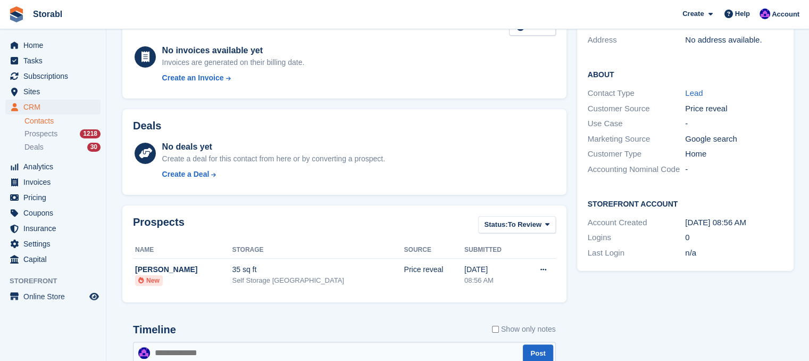
scroll to position [106, 0]
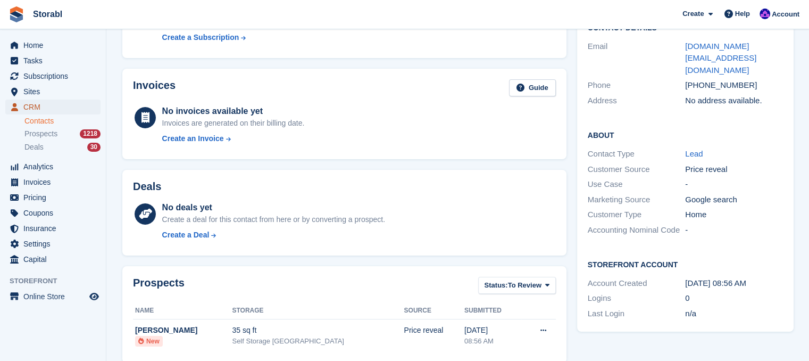
click at [45, 106] on span "CRM" at bounding box center [55, 106] width 64 height 15
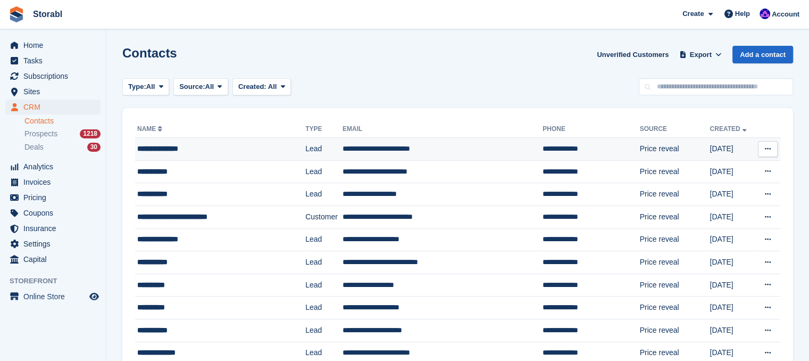
click at [196, 145] on div "**********" at bounding box center [210, 148] width 146 height 11
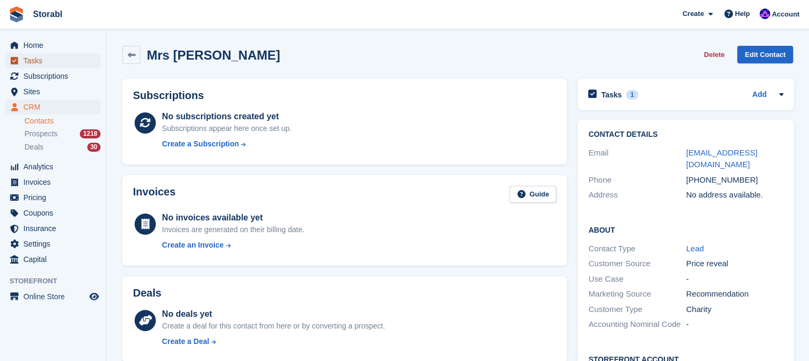
click at [56, 64] on span "Tasks" at bounding box center [55, 60] width 64 height 15
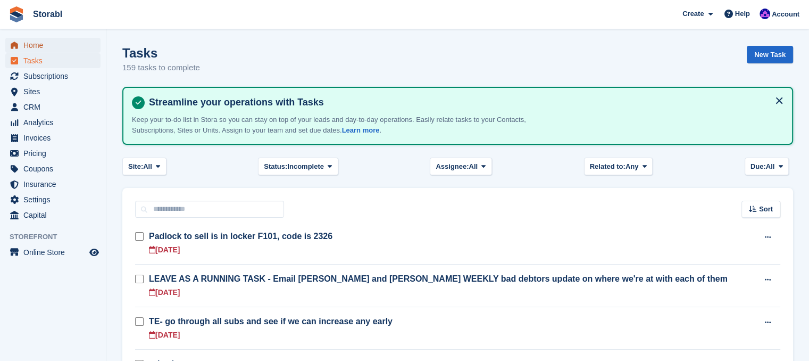
click at [63, 39] on span "Home" at bounding box center [55, 45] width 64 height 15
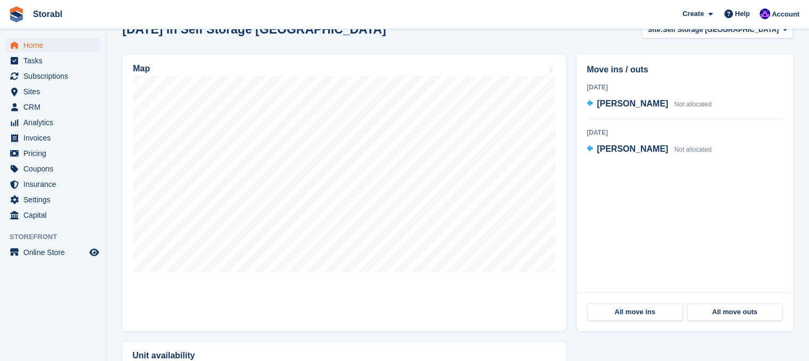
scroll to position [319, 0]
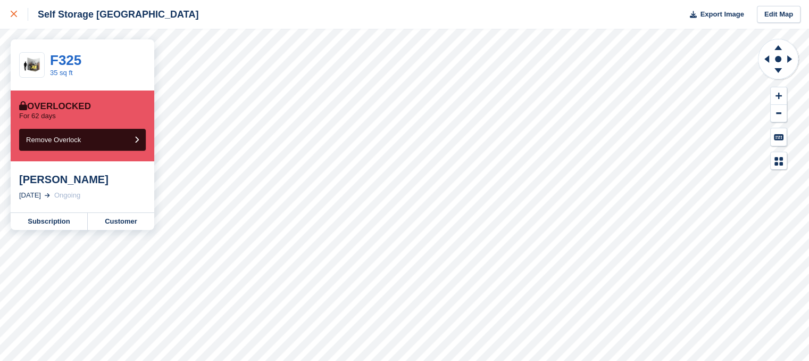
click at [12, 4] on link at bounding box center [14, 14] width 28 height 29
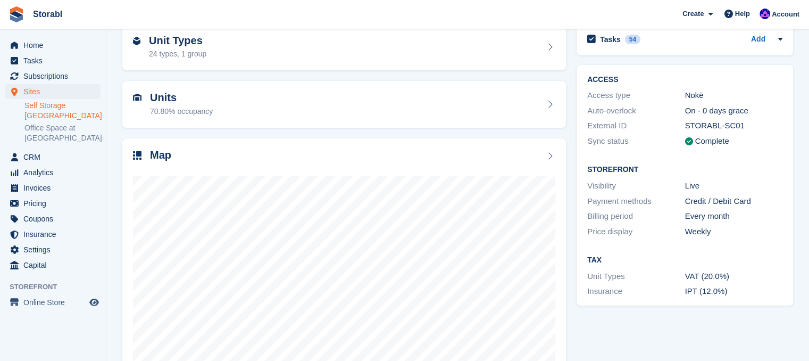
scroll to position [93, 0]
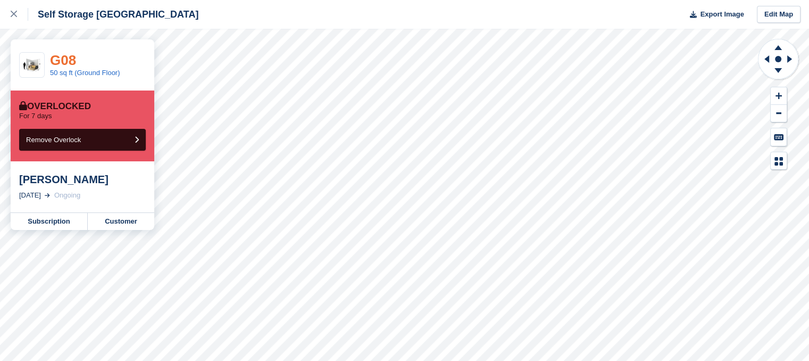
click at [54, 54] on link "G08" at bounding box center [63, 60] width 26 height 16
click at [10, 19] on link at bounding box center [14, 14] width 28 height 29
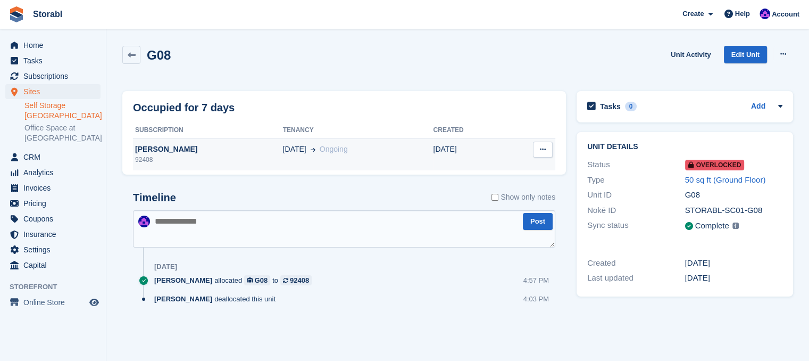
click at [203, 156] on div "92408" at bounding box center [208, 160] width 150 height 10
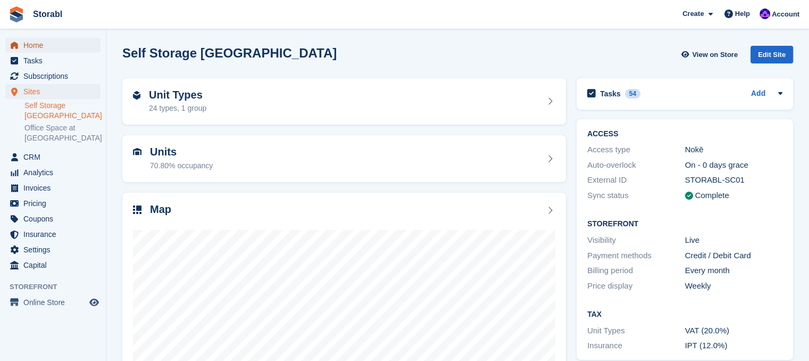
click at [58, 41] on span "Home" at bounding box center [55, 45] width 64 height 15
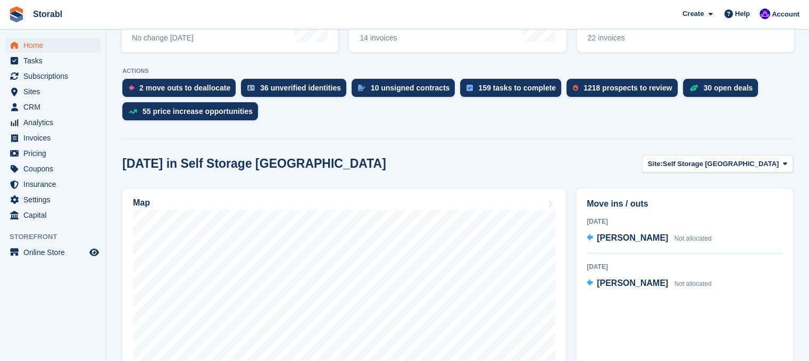
scroll to position [160, 0]
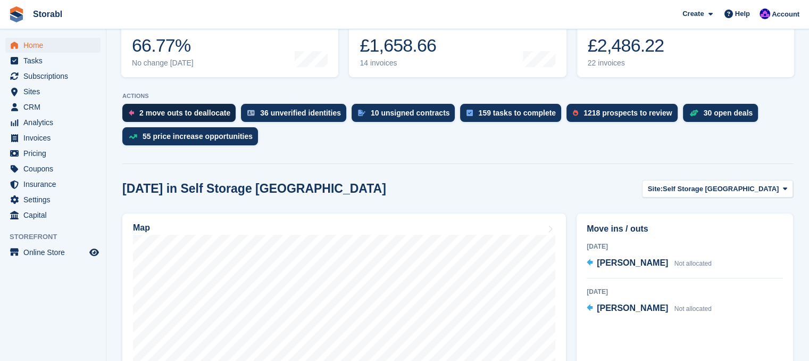
click at [153, 116] on div "2 move outs to deallocate" at bounding box center [184, 113] width 91 height 9
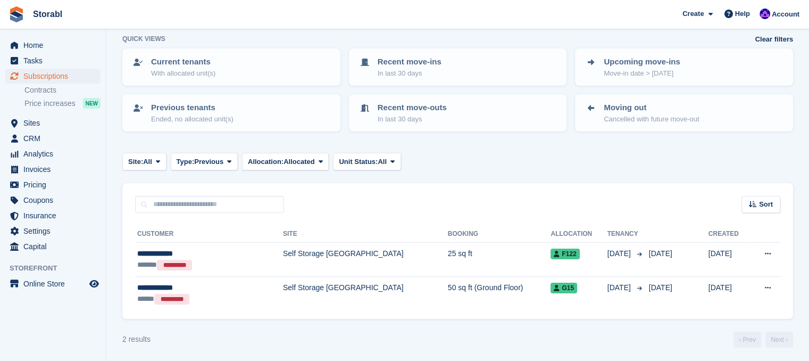
scroll to position [54, 0]
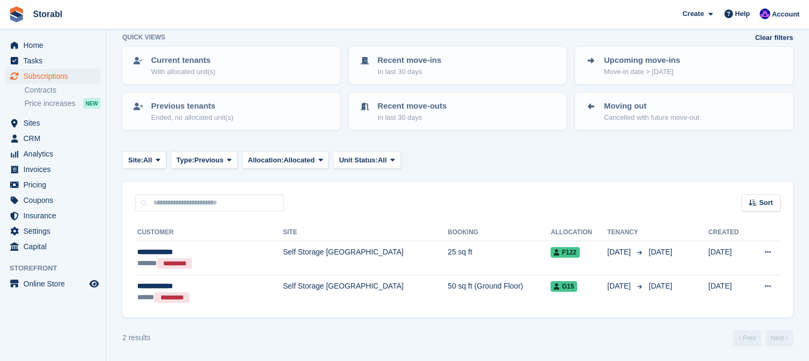
click at [500, 339] on div "2 results ‹ Prev Next ›" at bounding box center [457, 338] width 671 height 16
click at [46, 55] on span "Tasks" at bounding box center [55, 60] width 64 height 15
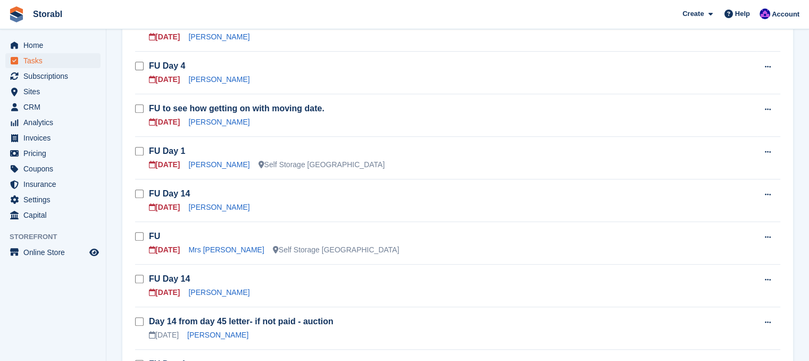
scroll to position [479, 0]
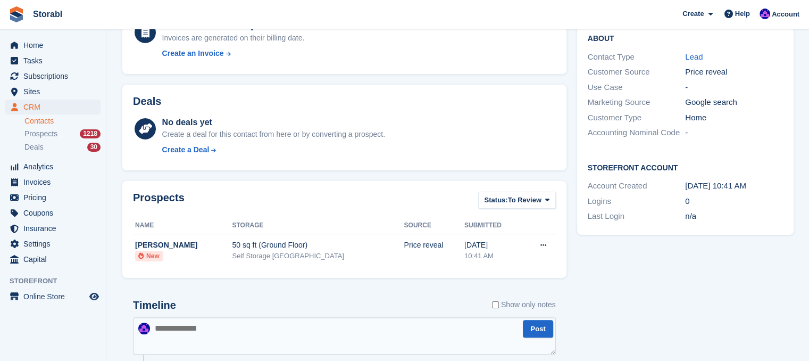
scroll to position [53, 0]
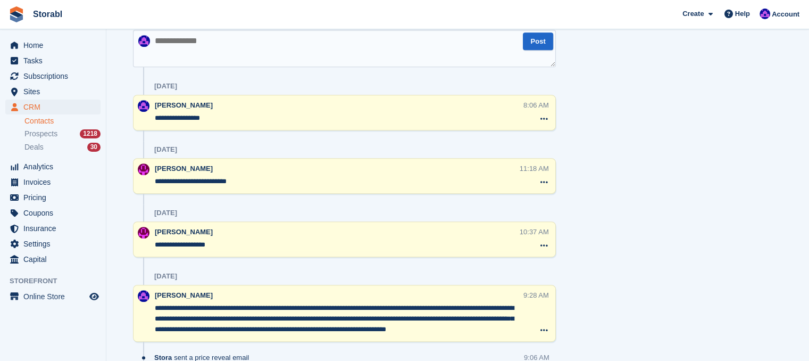
scroll to position [532, 0]
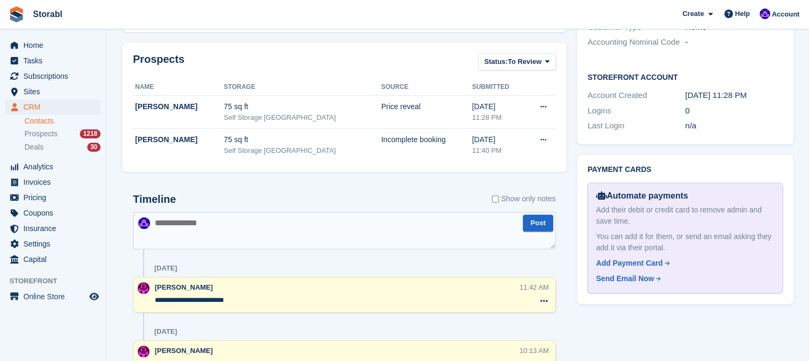
scroll to position [64, 0]
